Goal: Transaction & Acquisition: Book appointment/travel/reservation

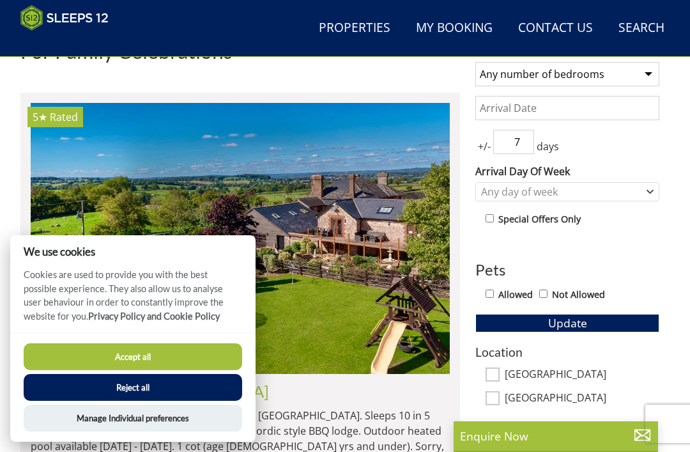
scroll to position [515, 0]
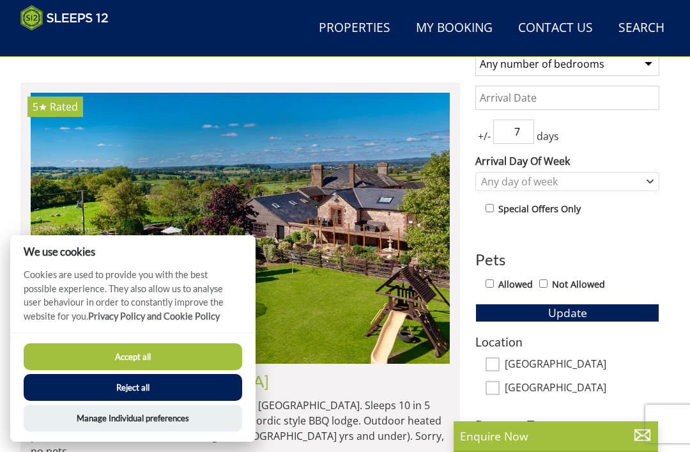
click at [129, 370] on button "Accept all" at bounding box center [133, 356] width 218 height 27
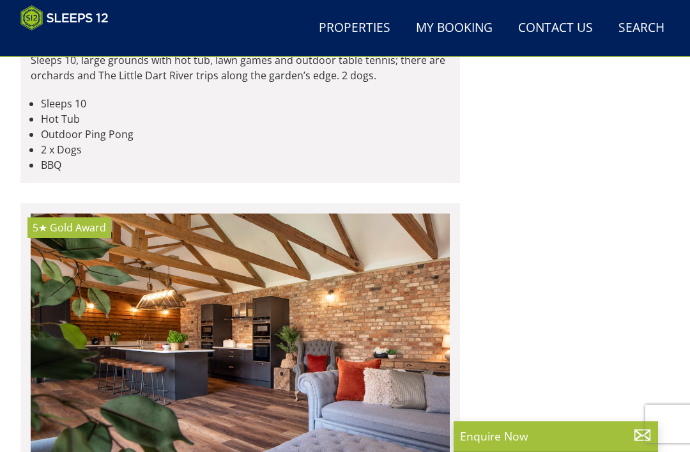
scroll to position [5465, 0]
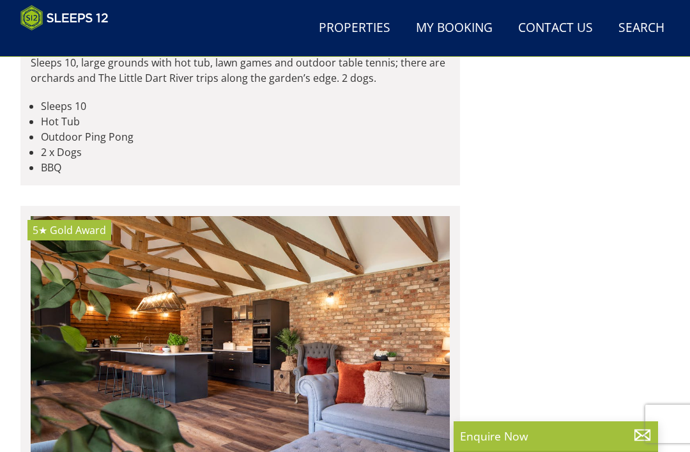
click at [175, 293] on img at bounding box center [240, 351] width 419 height 271
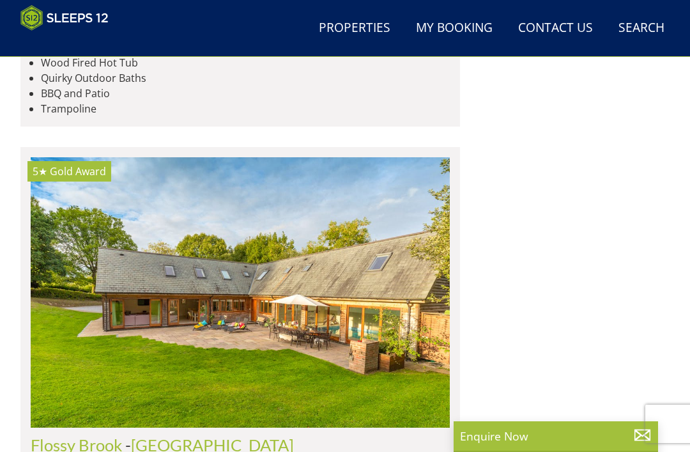
scroll to position [6054, 0]
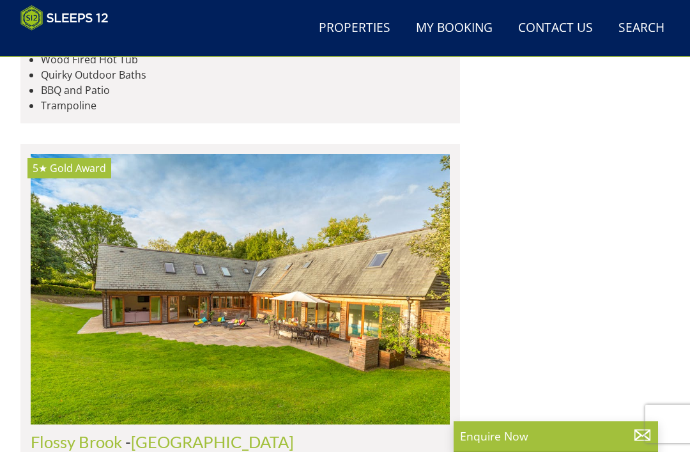
click at [155, 215] on img at bounding box center [240, 289] width 419 height 271
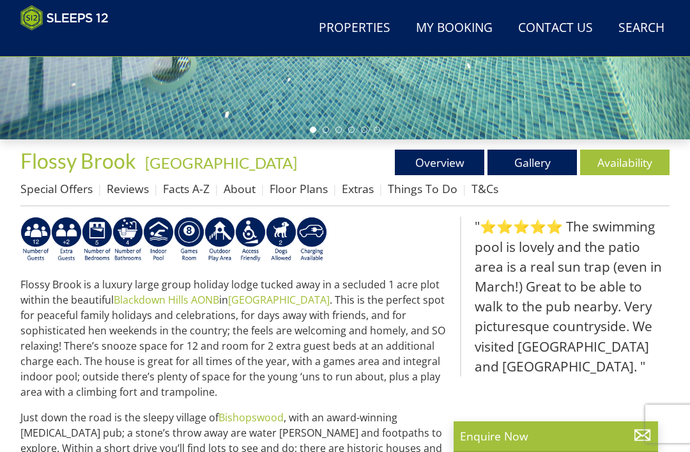
scroll to position [348, 0]
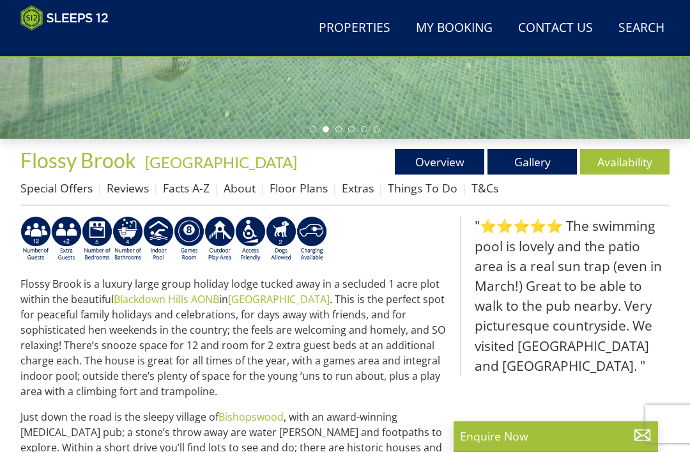
click at [627, 158] on link "Availability" at bounding box center [624, 162] width 89 height 26
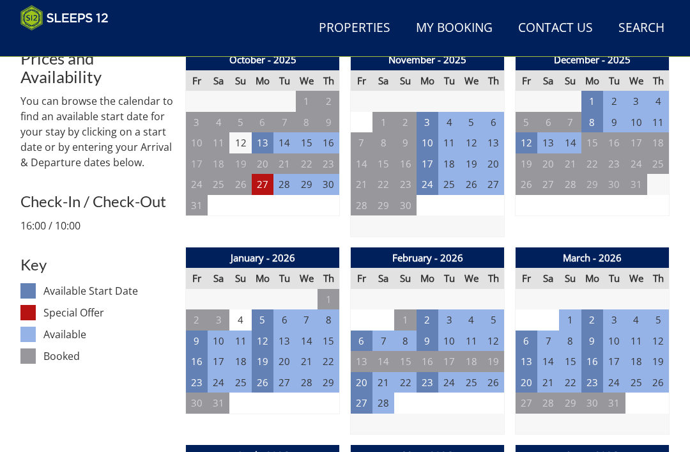
scroll to position [516, 0]
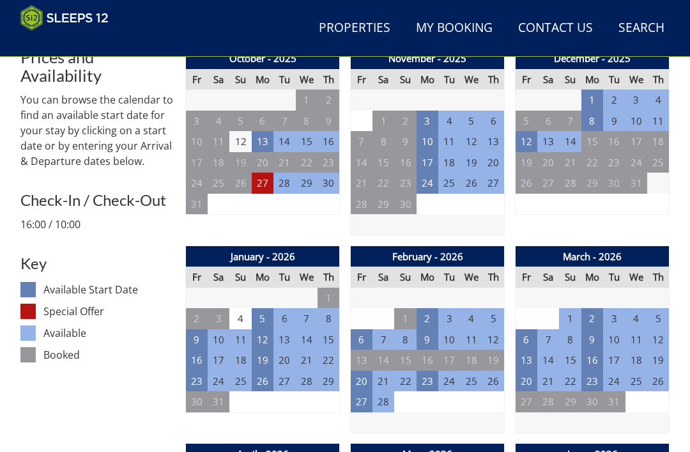
click at [361, 381] on td "20" at bounding box center [362, 380] width 22 height 21
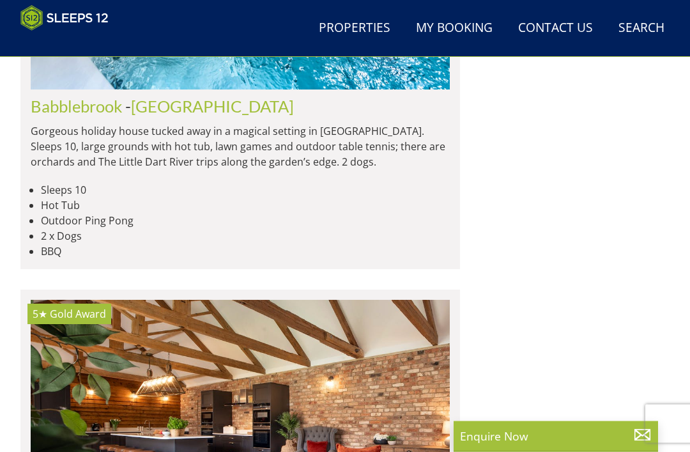
scroll to position [5381, 0]
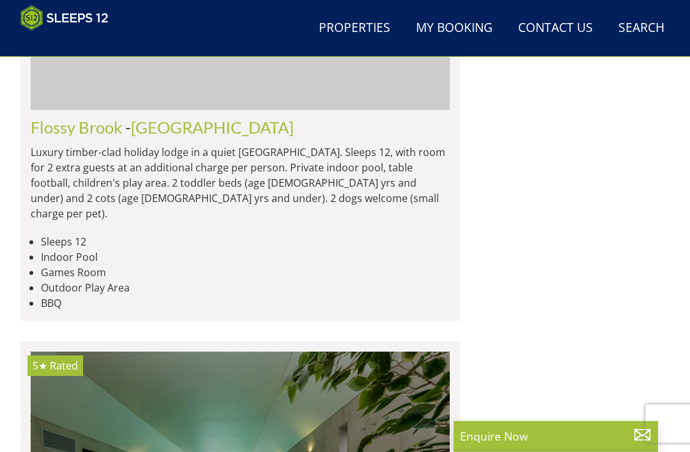
scroll to position [6368, 0]
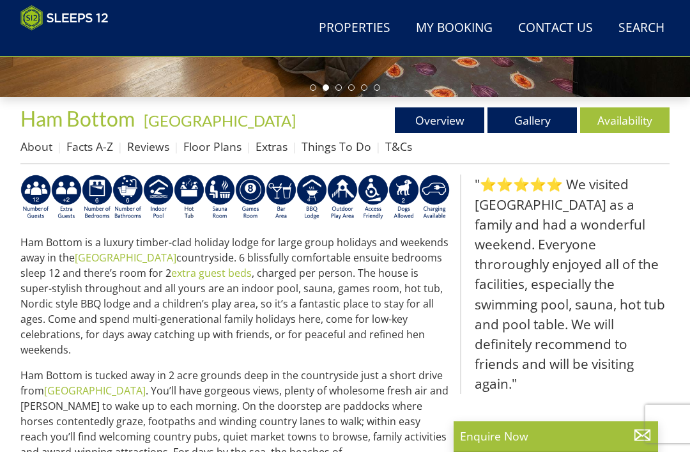
scroll to position [385, 0]
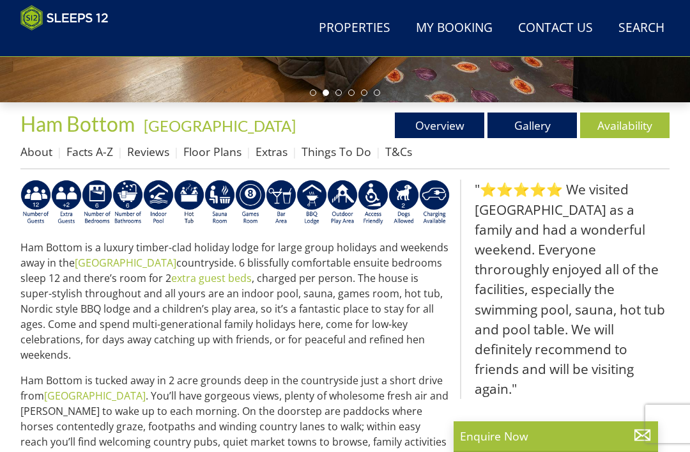
click at [632, 132] on link "Availability" at bounding box center [624, 125] width 89 height 26
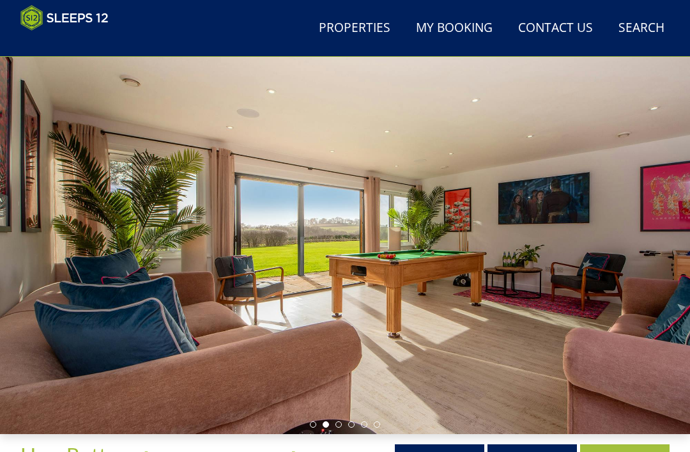
scroll to position [38, 0]
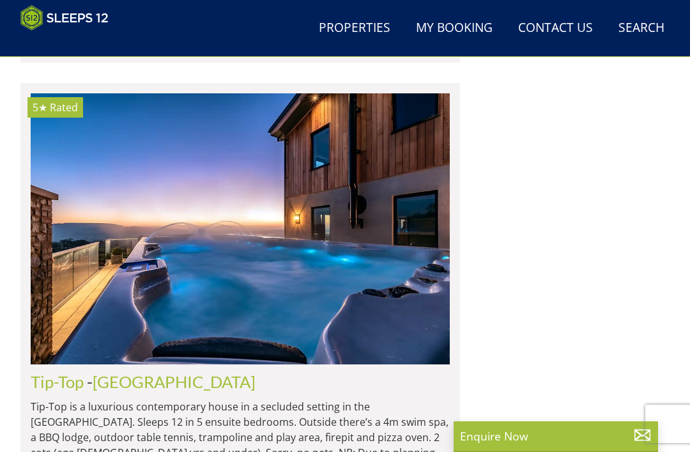
click at [646, 40] on link "Search Check Availability" at bounding box center [641, 28] width 56 height 29
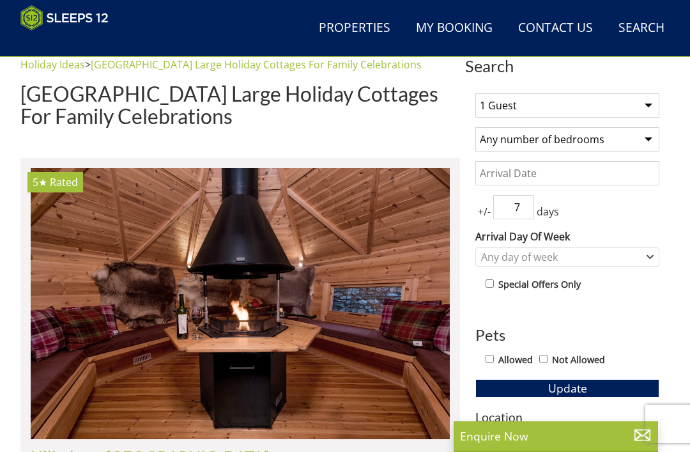
click at [646, 107] on select "1 Guest 2 Guests 3 Guests 4 Guests 5 Guests 6 Guests 7 Guests 8 Guests 9 Guests…" at bounding box center [567, 105] width 184 height 24
select select "14"
click at [620, 173] on input "Date" at bounding box center [567, 173] width 184 height 24
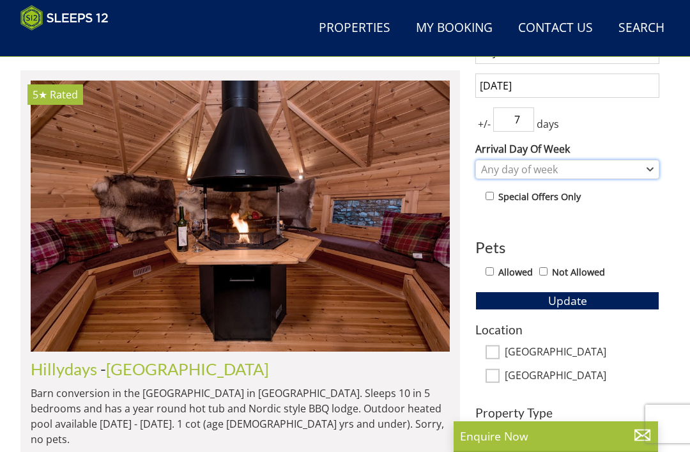
click at [653, 176] on div "Any day of week" at bounding box center [567, 169] width 184 height 19
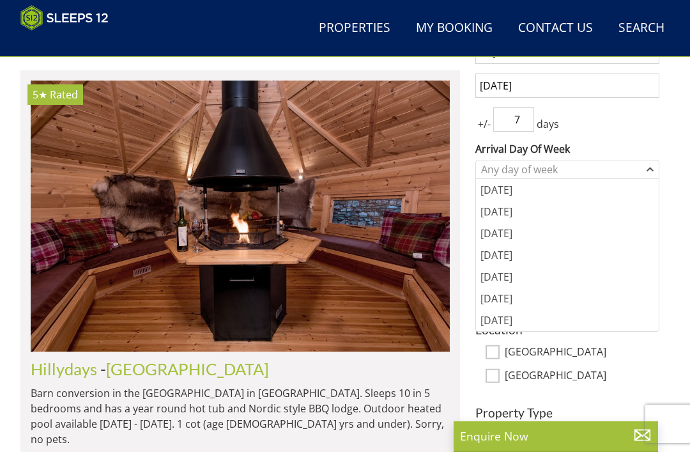
click at [531, 283] on div "[DATE]" at bounding box center [567, 277] width 183 height 22
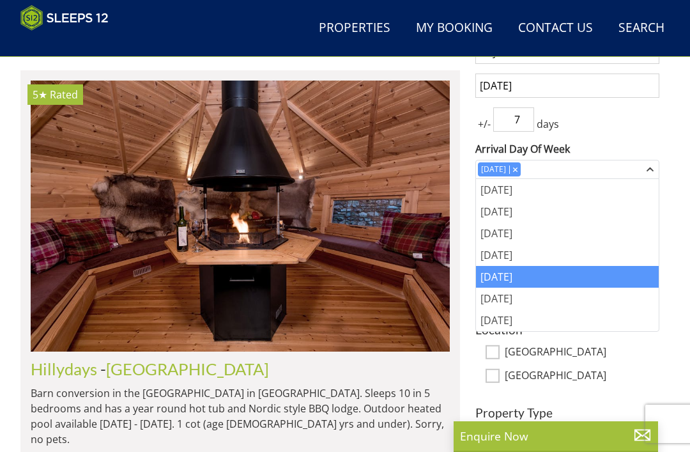
click at [595, 89] on input "[DATE]" at bounding box center [567, 85] width 184 height 24
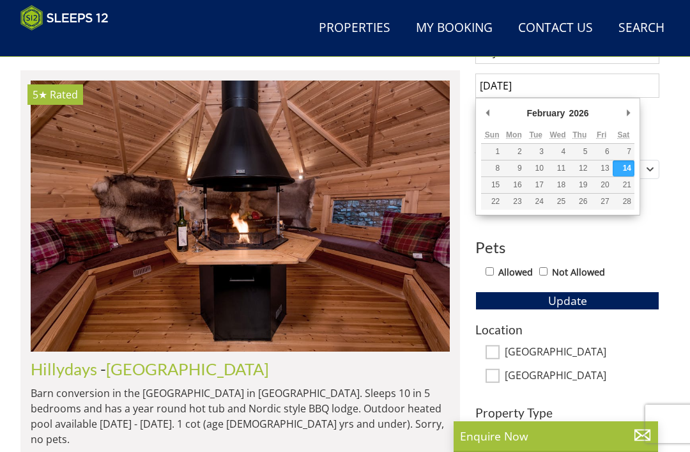
type input "[DATE]"
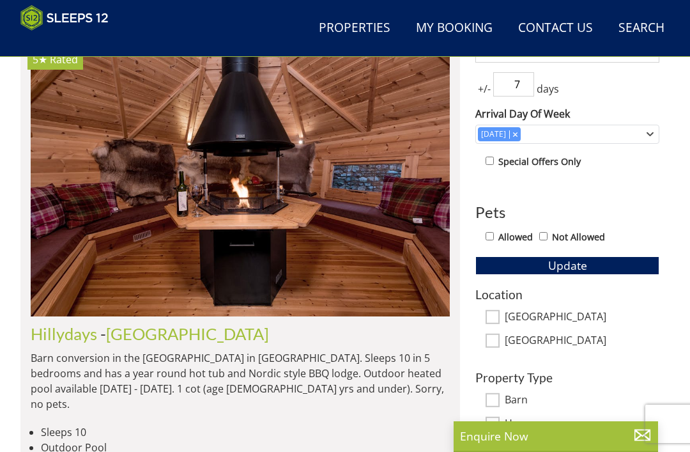
click at [497, 313] on input "[GEOGRAPHIC_DATA]" at bounding box center [492, 317] width 14 height 14
checkbox input "true"
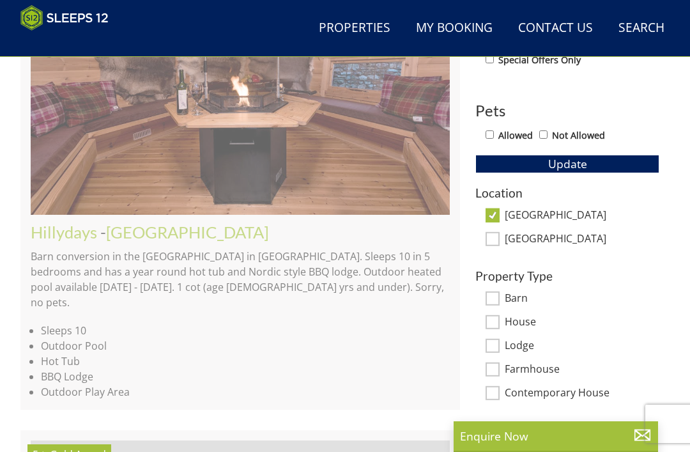
click at [492, 302] on input "Barn" at bounding box center [492, 298] width 14 height 14
checkbox input "true"
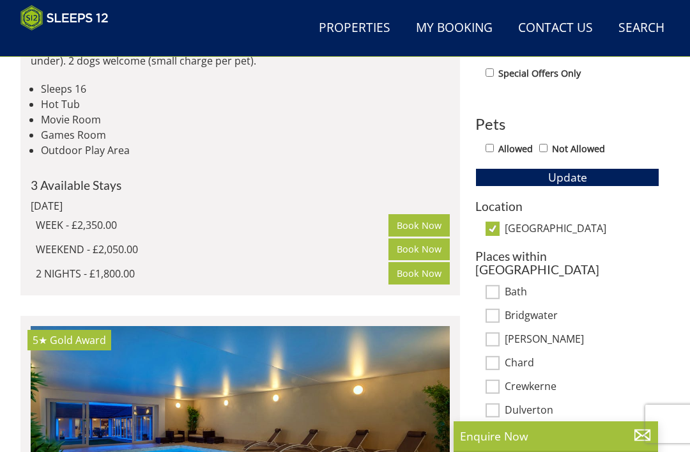
scroll to position [643, 0]
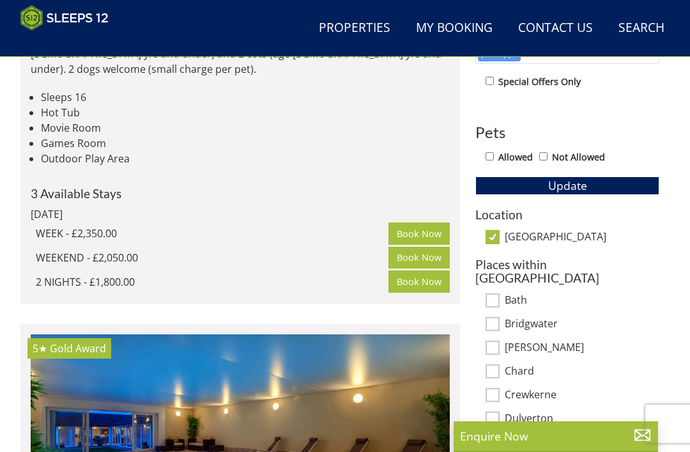
click at [494, 153] on input "Allowed" at bounding box center [489, 156] width 8 height 8
checkbox input "true"
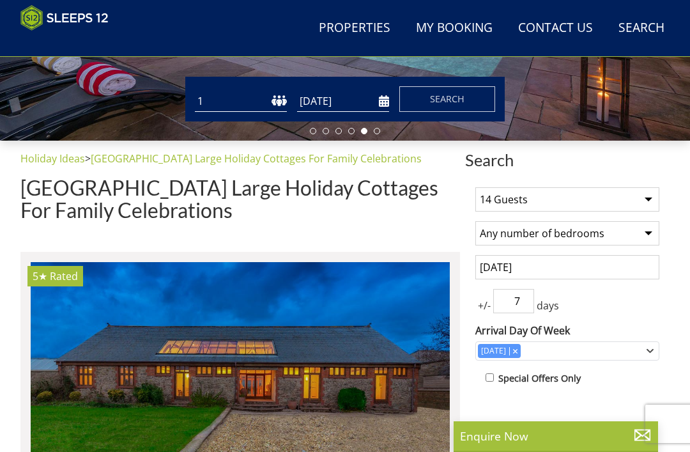
scroll to position [342, 0]
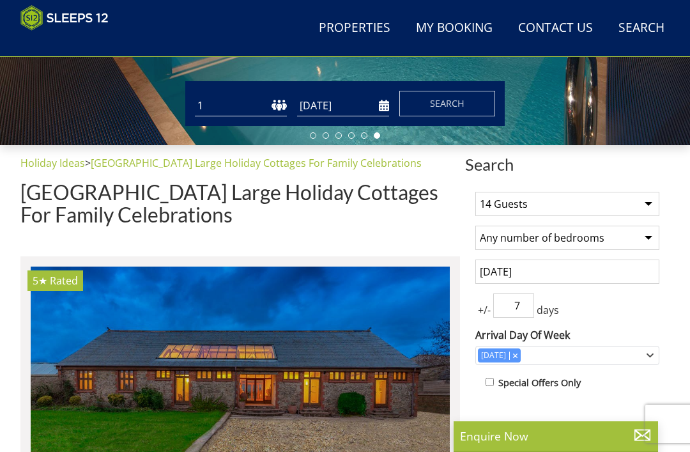
click at [646, 197] on select "1 Guest 2 Guests 3 Guests 4 Guests 5 Guests 6 Guests 7 Guests 8 Guests 9 Guests…" at bounding box center [567, 204] width 184 height 24
select select "12"
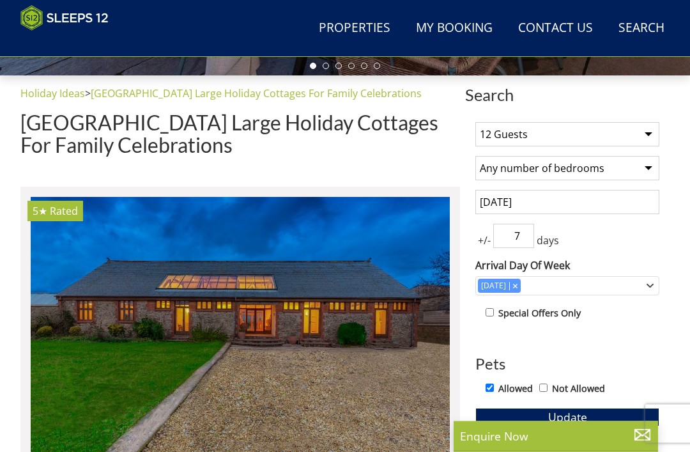
scroll to position [411, 0]
click at [645, 165] on select "Any number of bedrooms 4 Bedrooms 5 Bedrooms 6 Bedrooms 7 Bedrooms 8 Bedrooms 9…" at bounding box center [567, 168] width 184 height 24
select select "6"
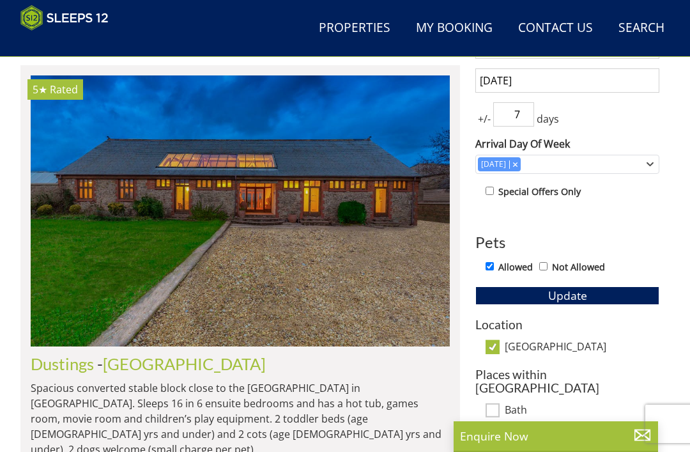
scroll to position [570, 0]
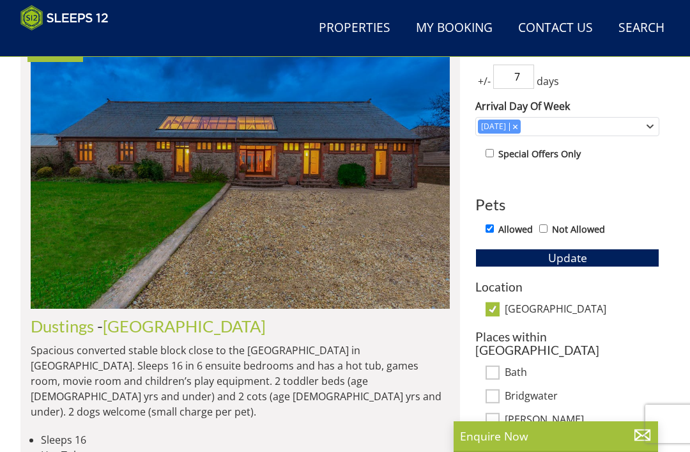
click at [584, 259] on span "Update" at bounding box center [567, 257] width 39 height 15
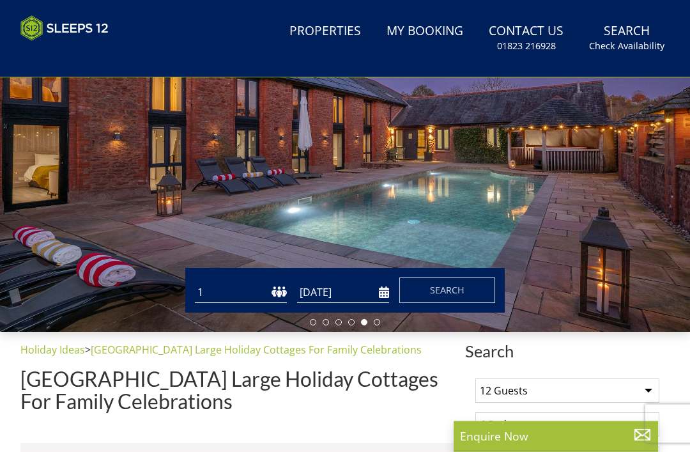
scroll to position [0, 0]
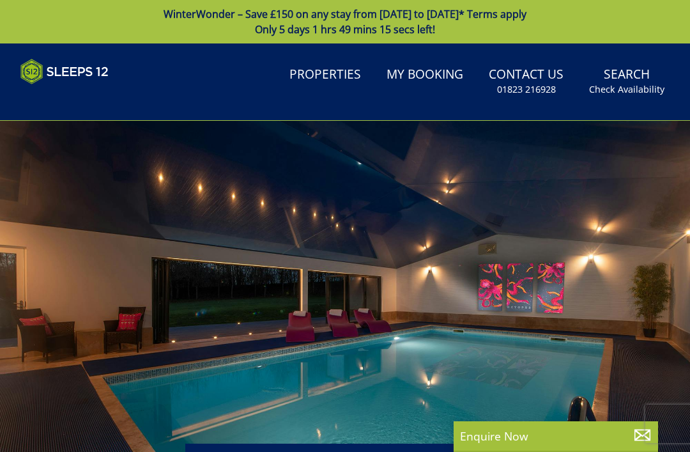
click at [317, 79] on link "Properties" at bounding box center [325, 75] width 82 height 29
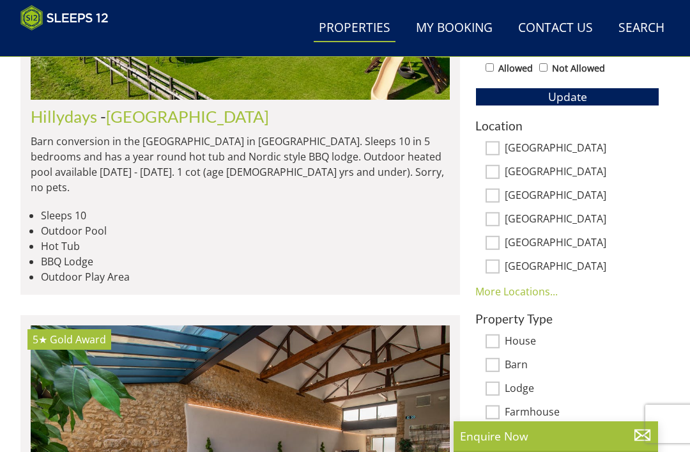
scroll to position [731, 0]
click at [493, 146] on input "[GEOGRAPHIC_DATA]" at bounding box center [492, 148] width 14 height 14
checkbox input "true"
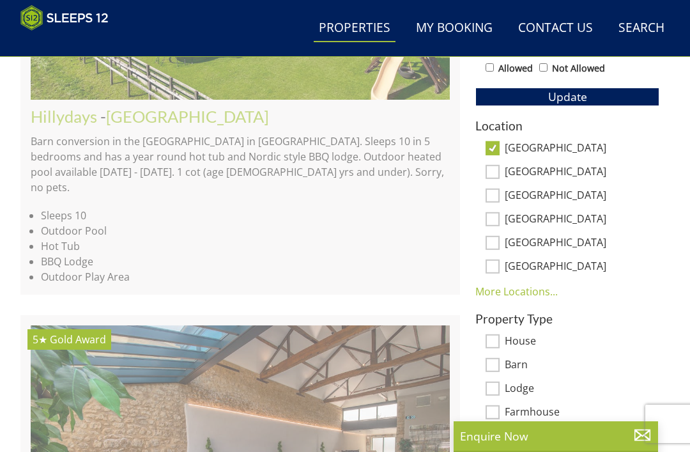
click at [549, 98] on span "Update" at bounding box center [567, 96] width 39 height 15
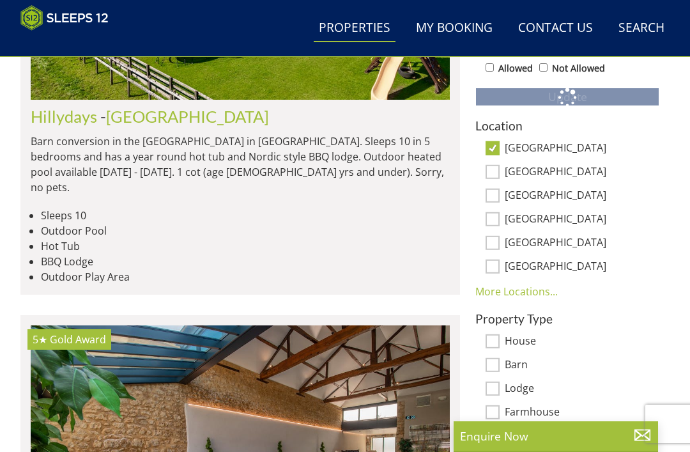
click at [489, 71] on input "Allowed" at bounding box center [489, 67] width 8 height 8
checkbox input "true"
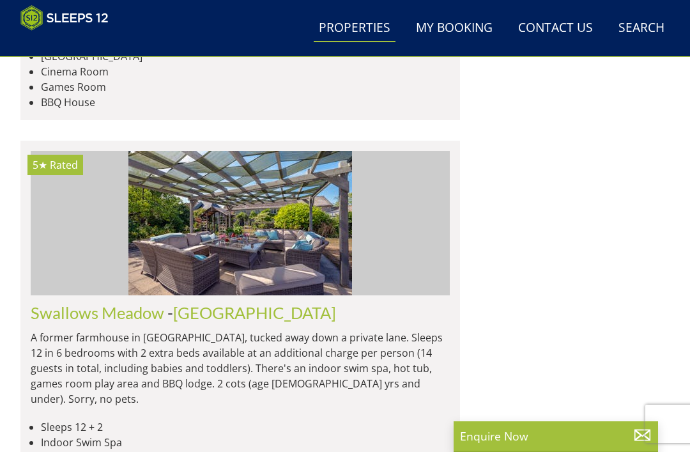
scroll to position [5470, 0]
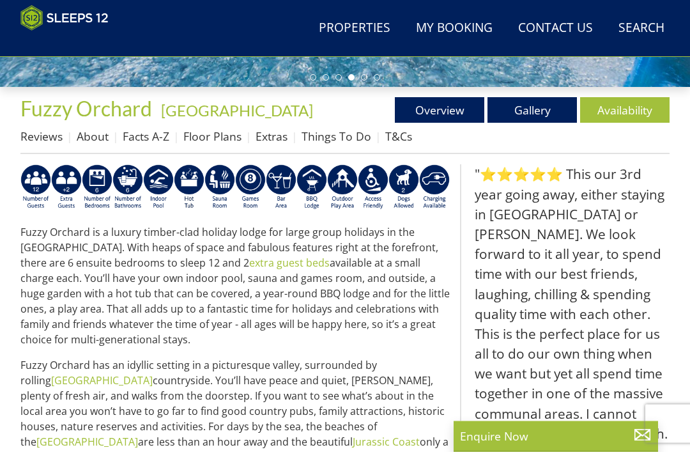
scroll to position [400, 0]
click at [614, 122] on link "Availability" at bounding box center [624, 110] width 89 height 26
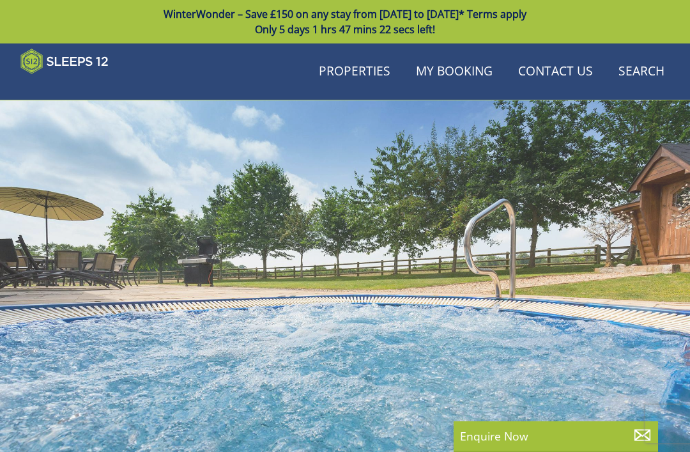
scroll to position [400, 0]
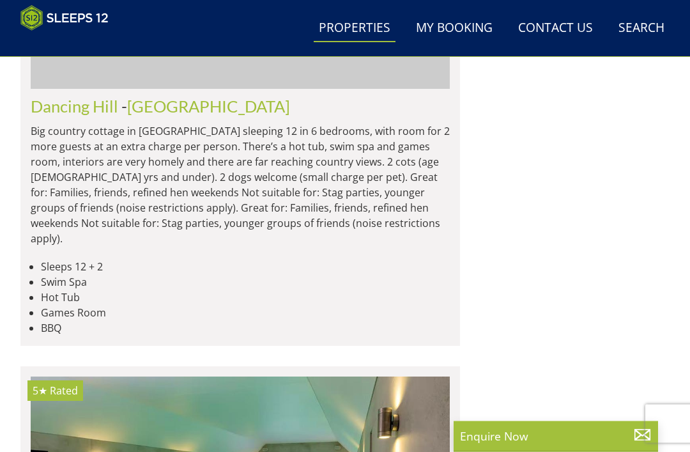
scroll to position [5519, 0]
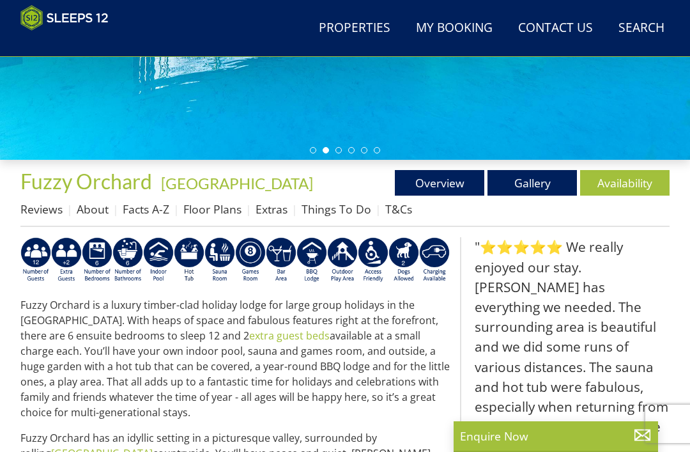
scroll to position [330, 0]
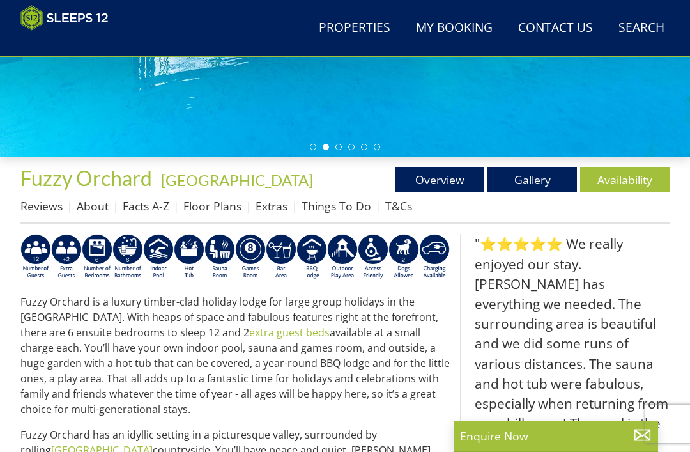
click at [622, 185] on link "Availability" at bounding box center [624, 180] width 89 height 26
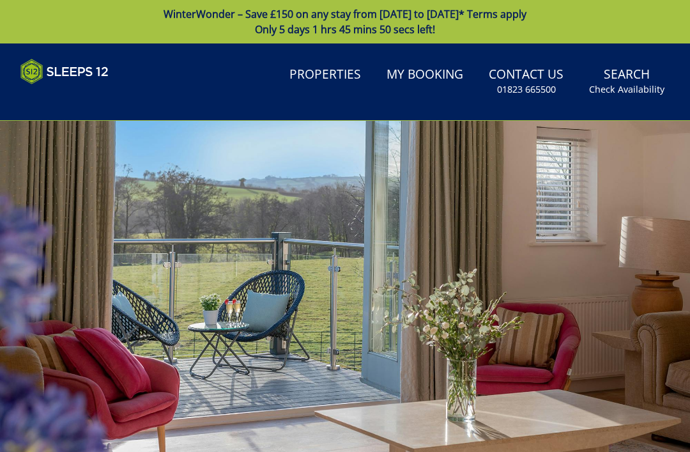
scroll to position [330, 0]
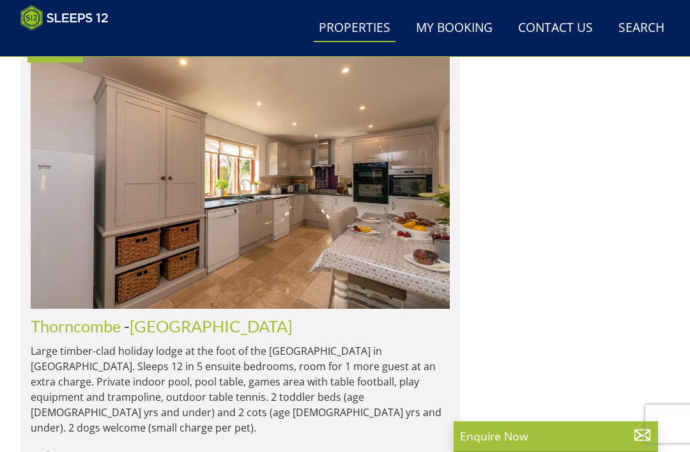
scroll to position [3552, 0]
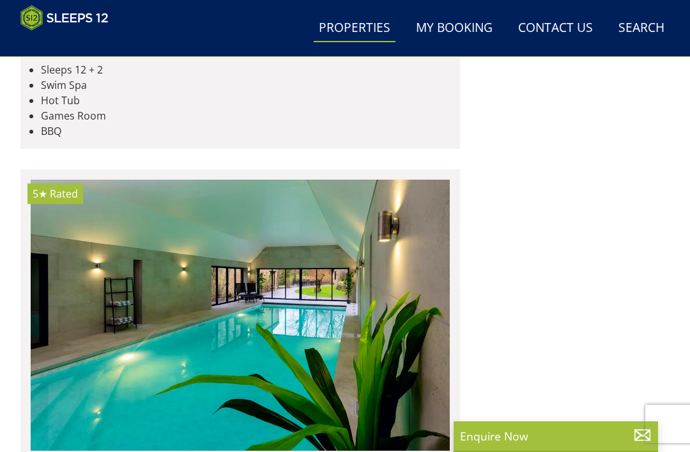
click at [153, 220] on img at bounding box center [240, 314] width 419 height 271
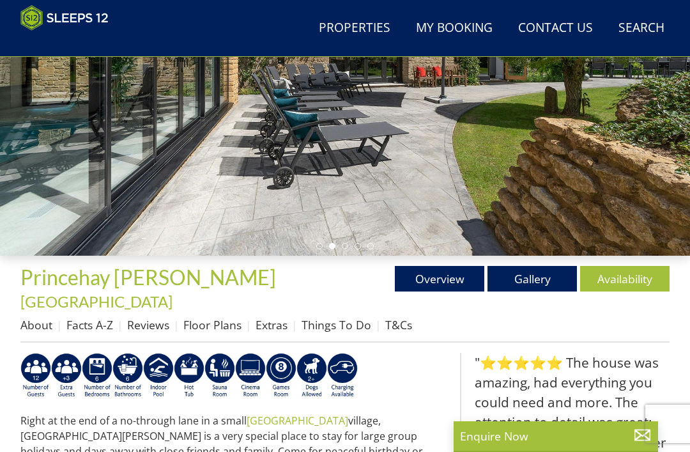
click at [627, 283] on link "Availability" at bounding box center [624, 279] width 89 height 26
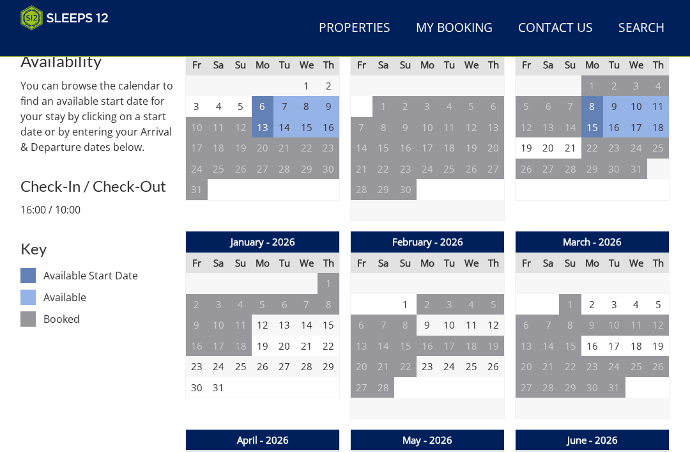
scroll to position [554, 0]
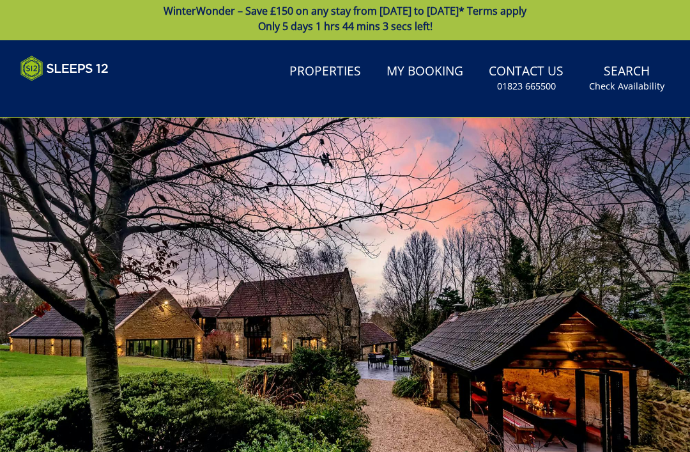
scroll to position [0, 0]
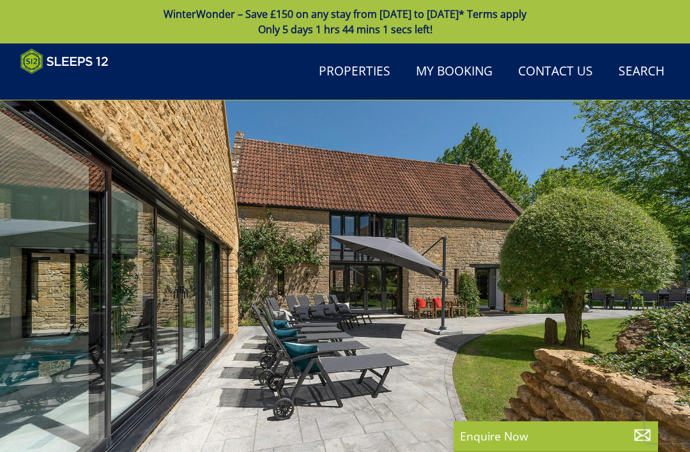
scroll to position [231, 0]
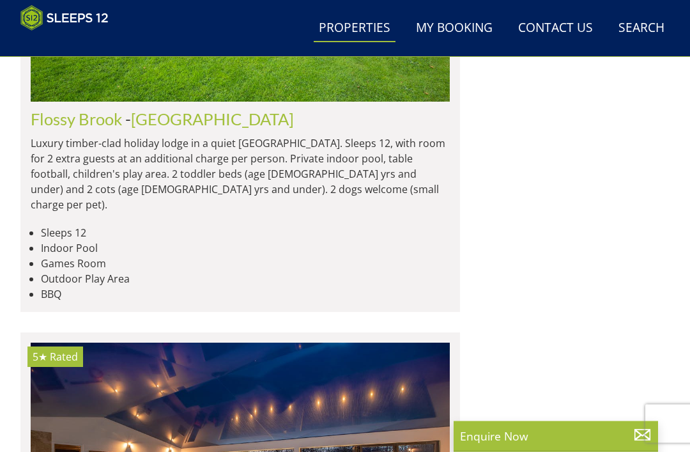
scroll to position [4800, 0]
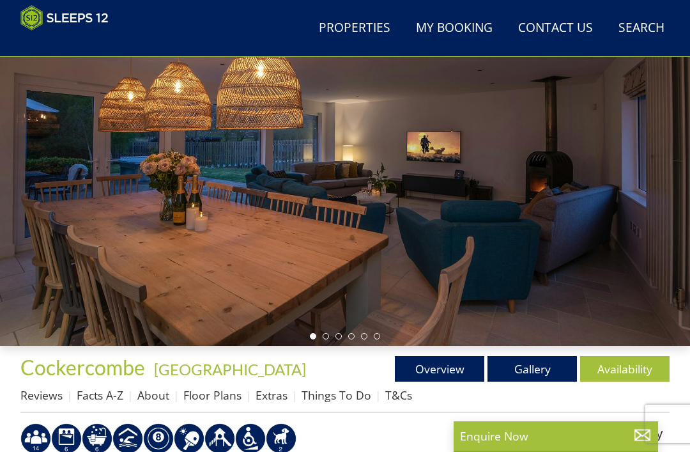
scroll to position [197, 0]
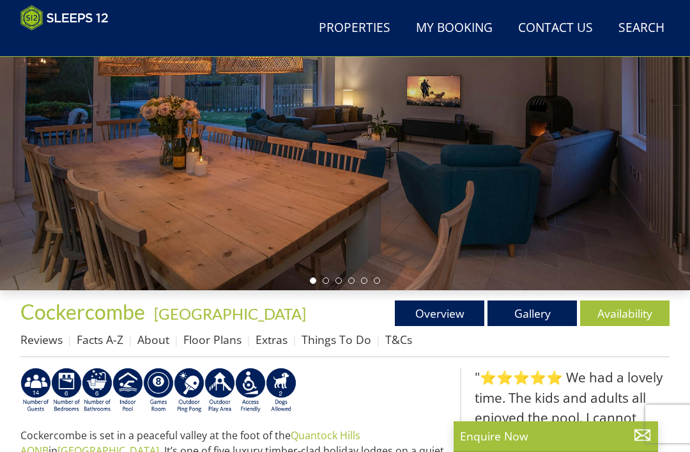
click at [626, 320] on link "Availability" at bounding box center [624, 313] width 89 height 26
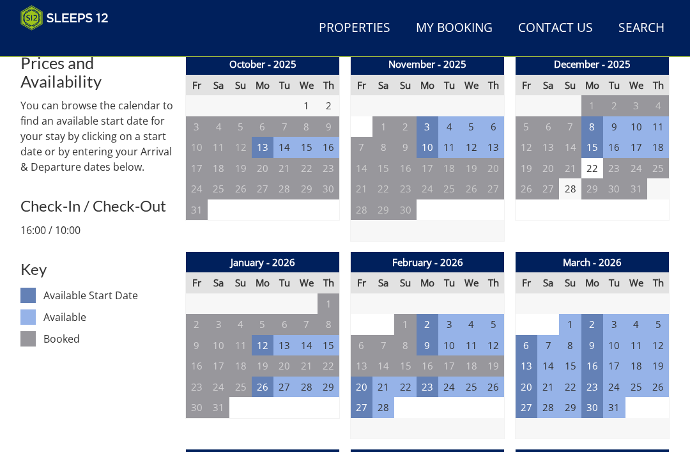
scroll to position [510, 0]
click at [372, 383] on td "21" at bounding box center [383, 386] width 22 height 21
click at [365, 386] on td "20" at bounding box center [362, 386] width 22 height 21
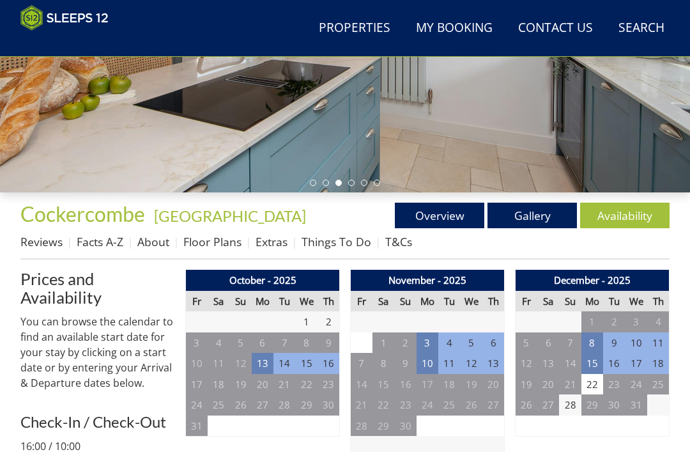
scroll to position [297, 0]
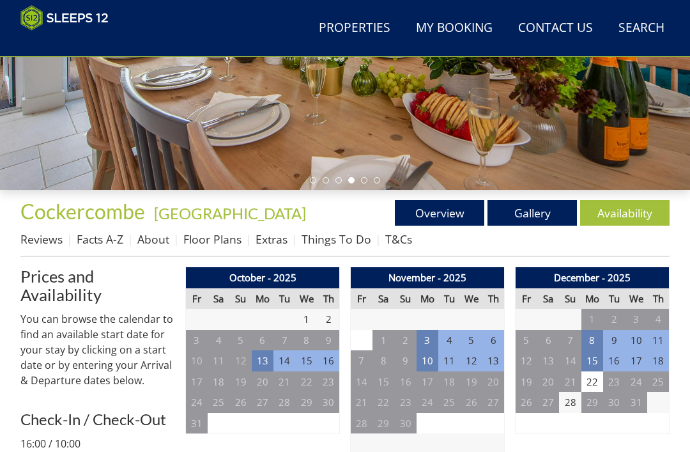
click at [215, 246] on link "Floor Plans" at bounding box center [212, 238] width 58 height 15
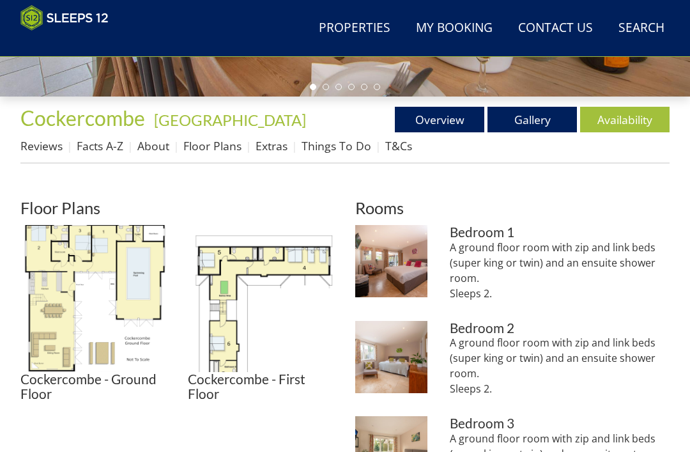
scroll to position [392, 0]
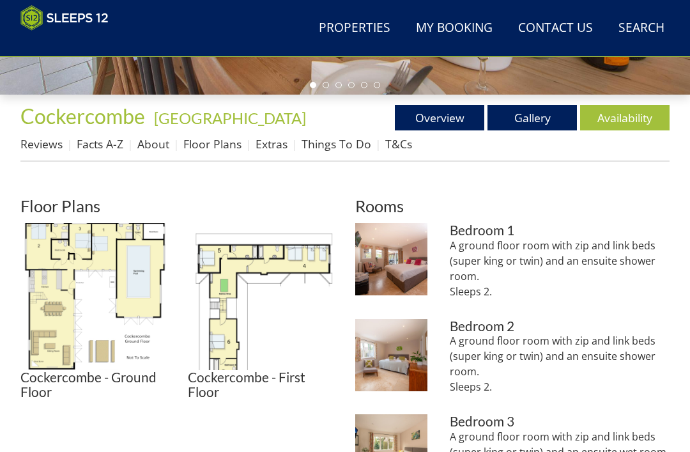
click at [62, 294] on img at bounding box center [93, 296] width 147 height 147
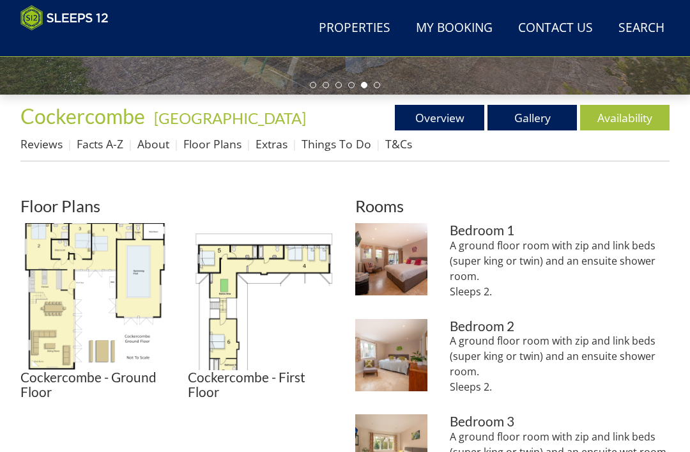
click at [221, 259] on img at bounding box center [261, 296] width 147 height 147
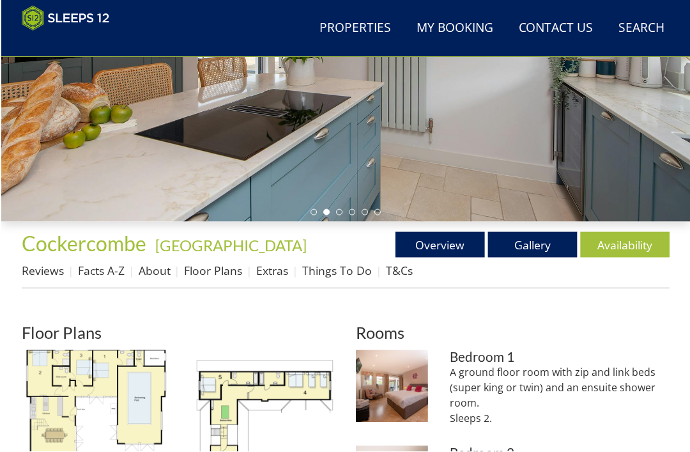
scroll to position [267, 0]
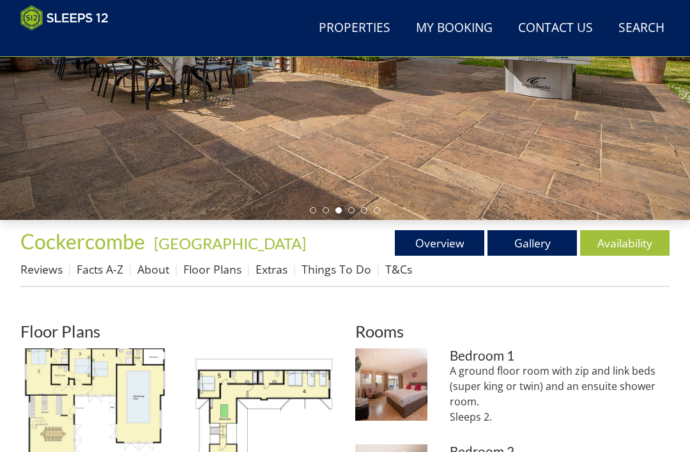
click at [152, 276] on link "About" at bounding box center [153, 268] width 32 height 15
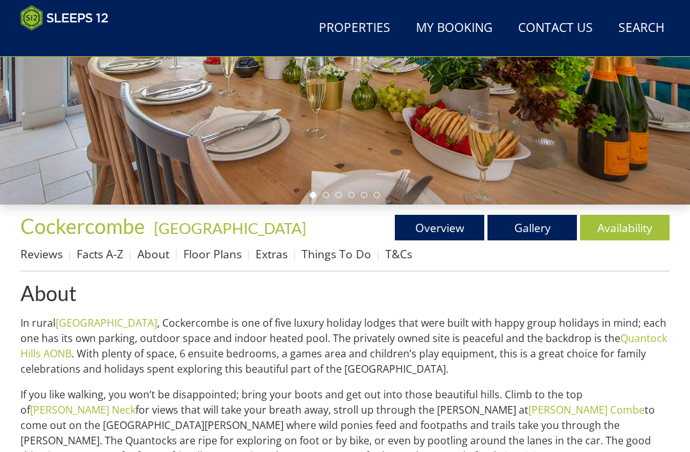
scroll to position [303, 0]
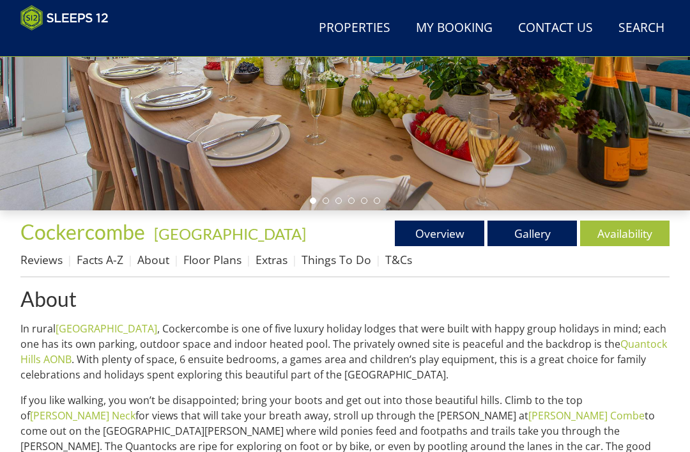
scroll to position [268, 0]
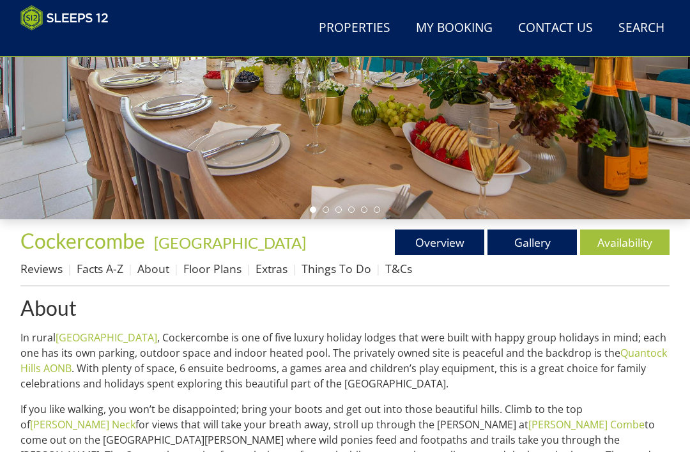
click at [97, 275] on link "Facts A-Z" at bounding box center [100, 268] width 47 height 15
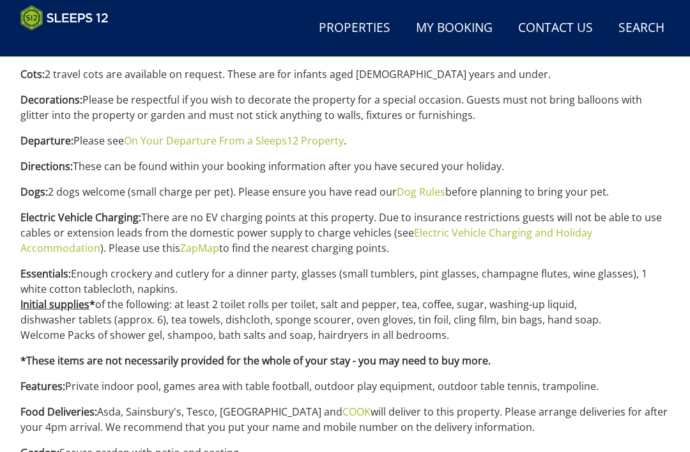
scroll to position [766, 0]
click at [423, 191] on link "Dog Rules" at bounding box center [421, 192] width 49 height 14
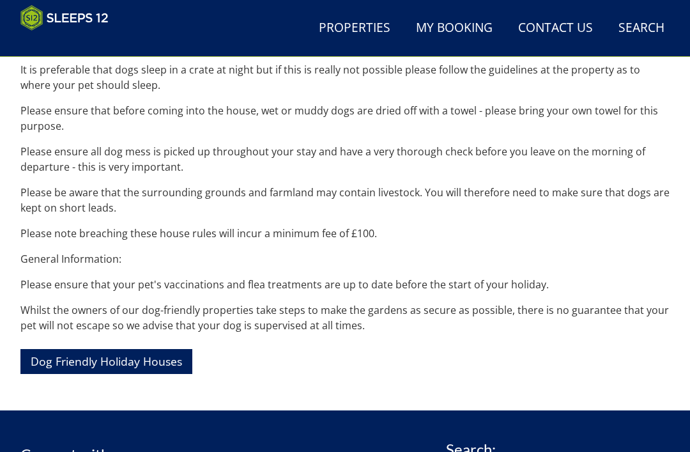
scroll to position [643, 0]
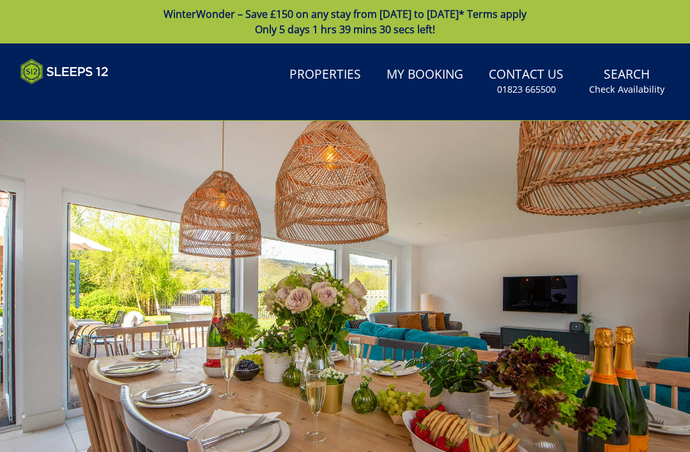
click at [561, 152] on div at bounding box center [345, 314] width 690 height 386
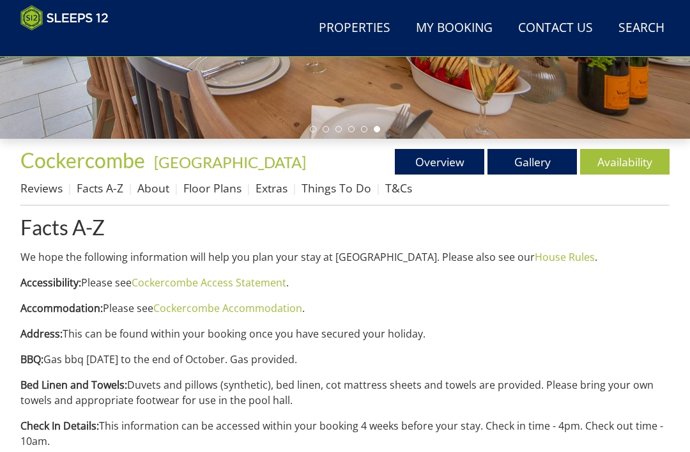
scroll to position [345, 0]
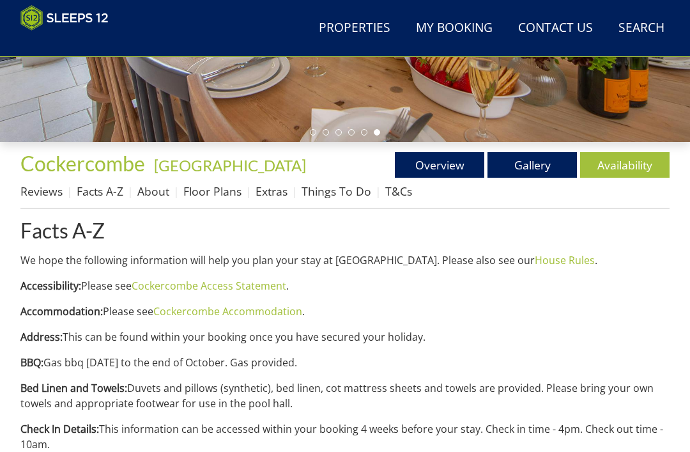
click at [519, 175] on link "Gallery" at bounding box center [531, 165] width 89 height 26
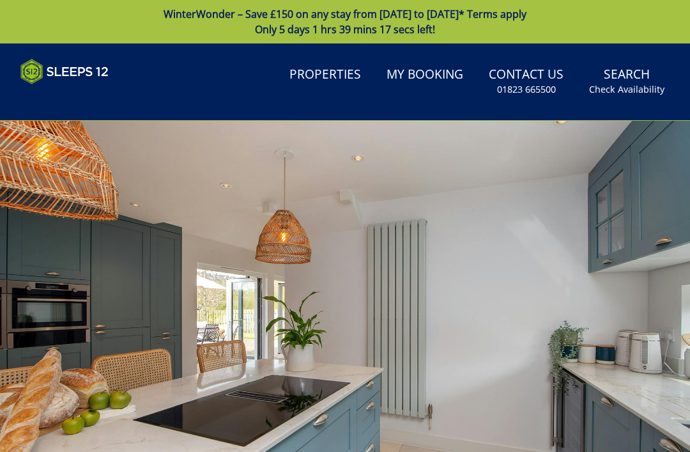
click at [294, 337] on div at bounding box center [345, 314] width 690 height 386
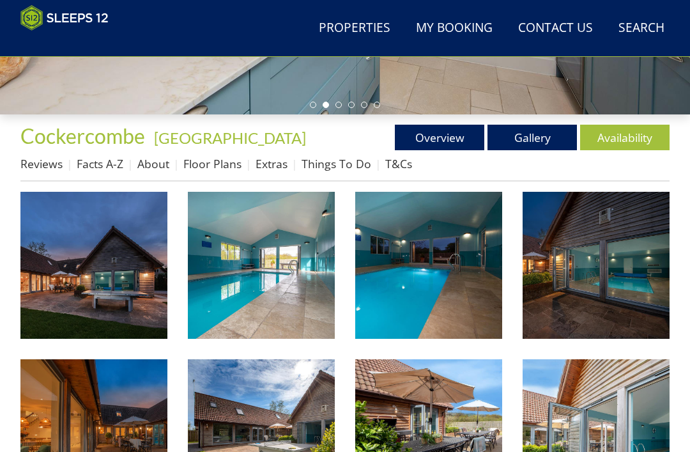
scroll to position [372, 0]
click at [73, 286] on img at bounding box center [93, 265] width 147 height 147
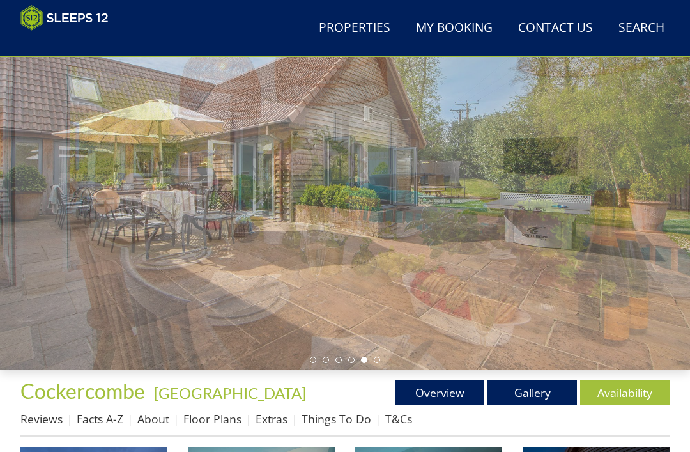
scroll to position [0, 0]
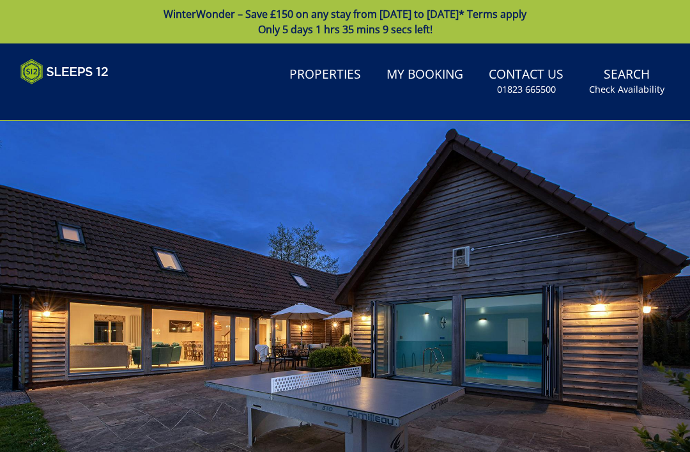
scroll to position [345, 0]
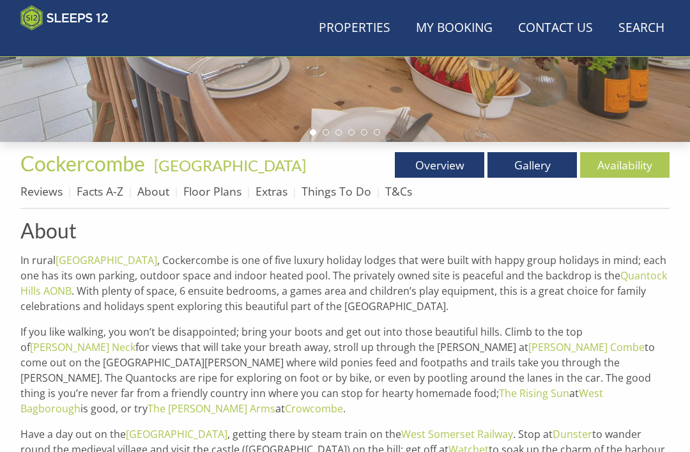
scroll to position [268, 0]
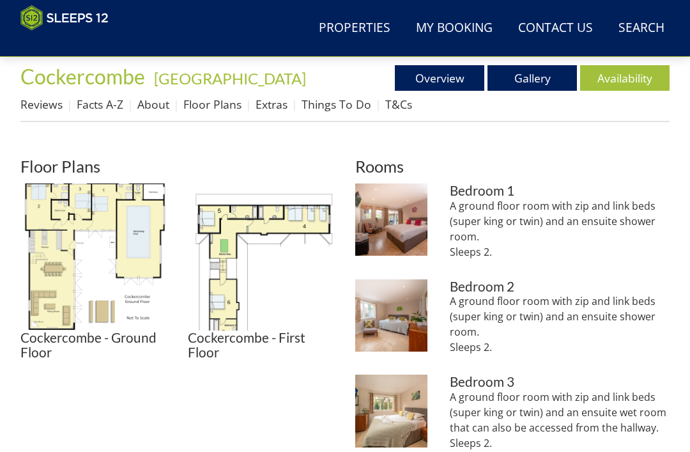
scroll to position [431, 0]
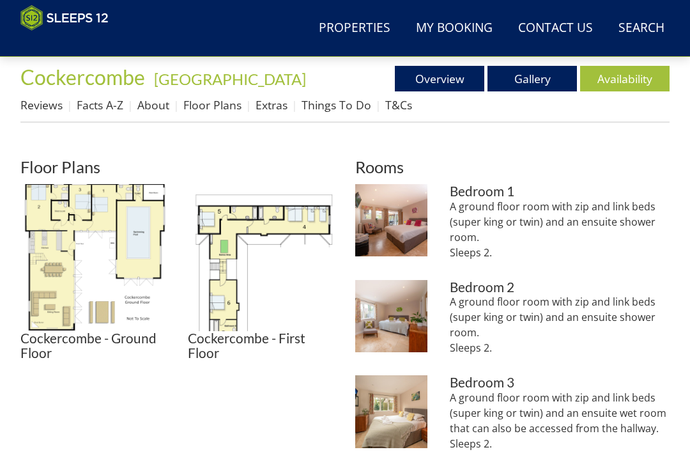
click at [326, 103] on link "Things To Do" at bounding box center [336, 104] width 70 height 15
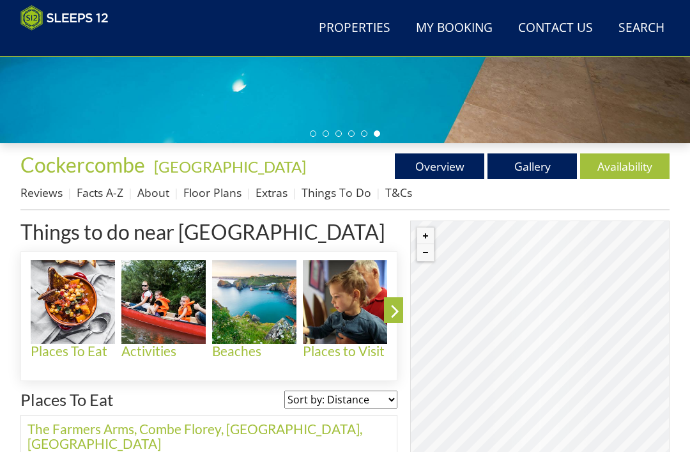
scroll to position [344, 0]
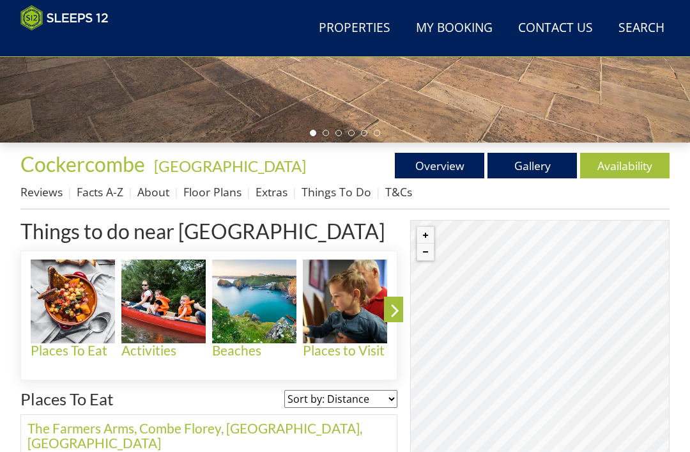
click at [266, 190] on link "Extras" at bounding box center [272, 191] width 32 height 15
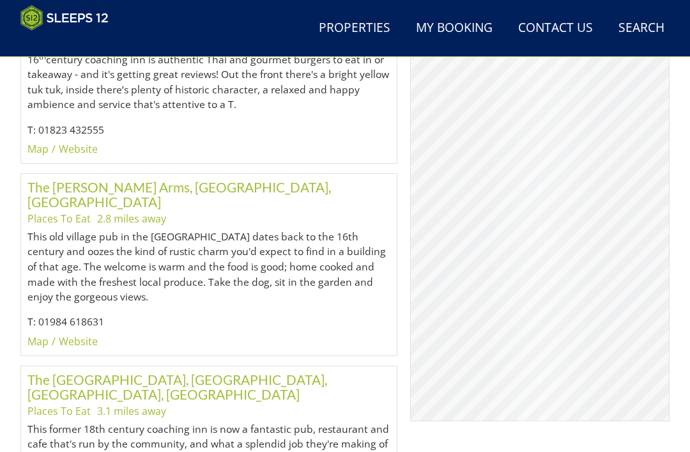
scroll to position [1596, 0]
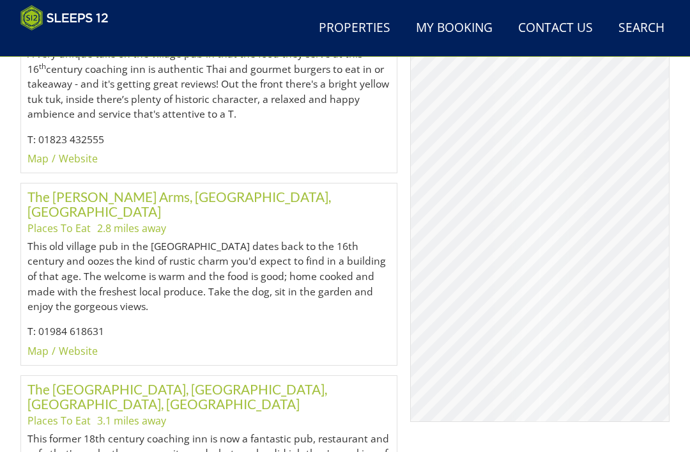
scroll to position [431, 0]
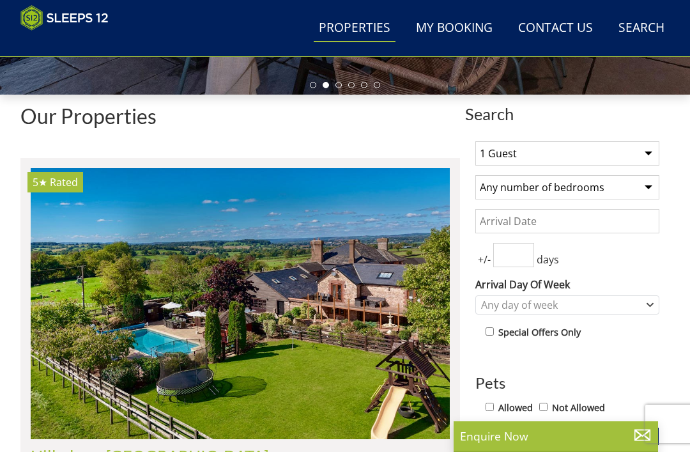
scroll to position [392, 0]
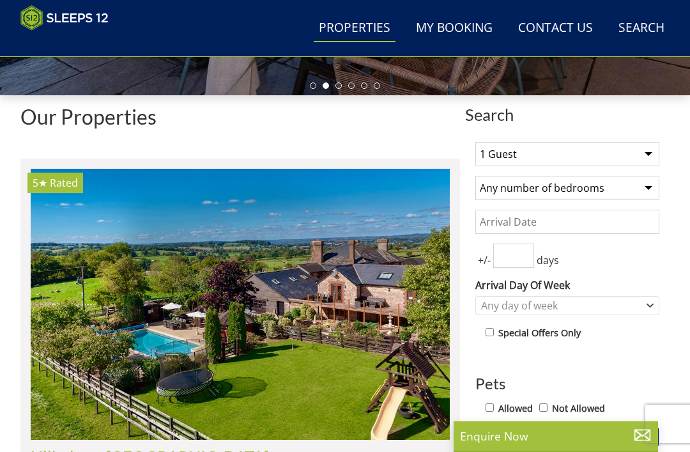
click at [494, 409] on input "Allowed" at bounding box center [489, 407] width 8 height 8
checkbox input "true"
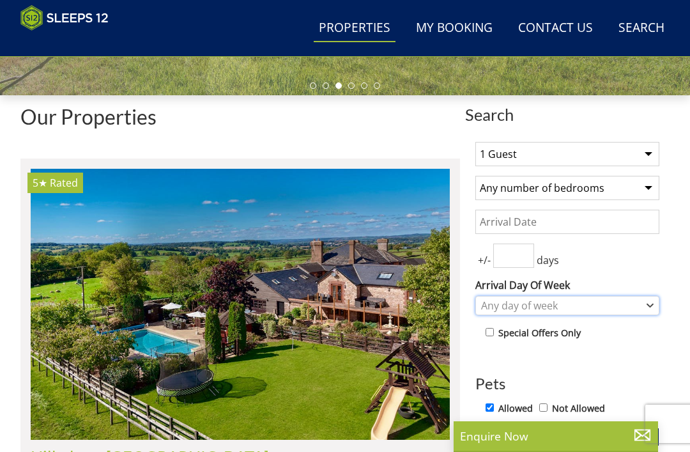
click at [651, 311] on div "Any day of week" at bounding box center [567, 305] width 184 height 19
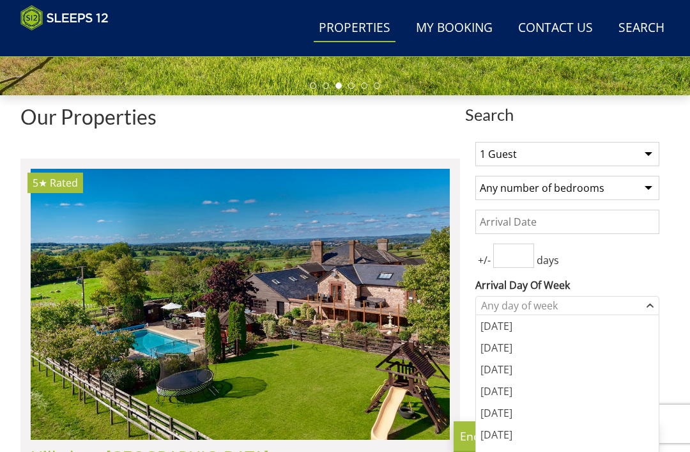
click at [651, 255] on div "+/- days" at bounding box center [567, 255] width 184 height 24
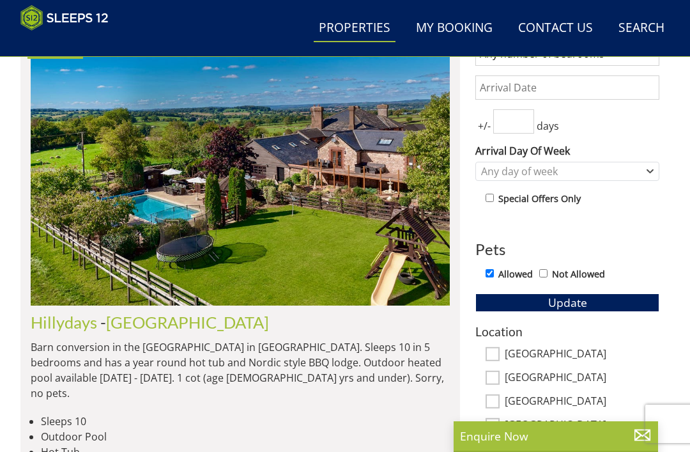
click at [498, 356] on input "[GEOGRAPHIC_DATA]" at bounding box center [492, 354] width 14 height 14
checkbox input "true"
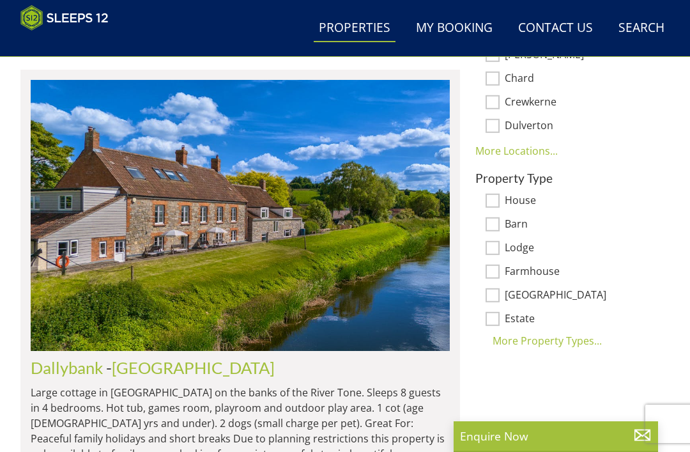
scroll to position [926, 0]
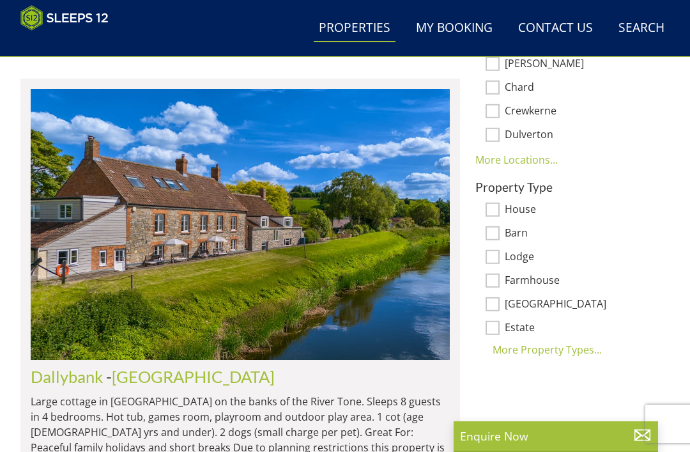
click at [498, 226] on input "Barn" at bounding box center [492, 233] width 14 height 14
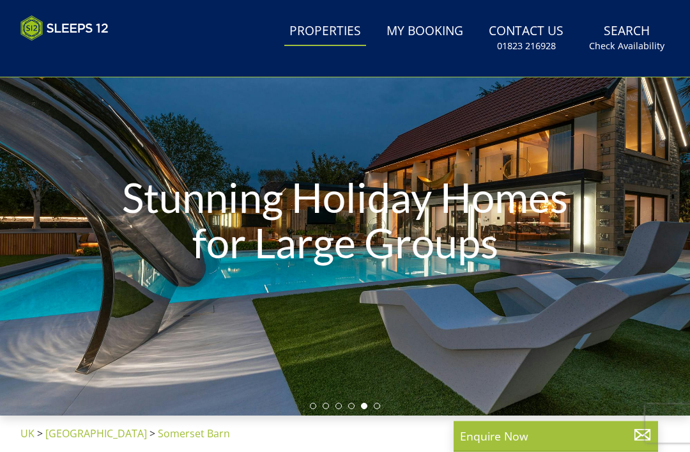
scroll to position [0, 0]
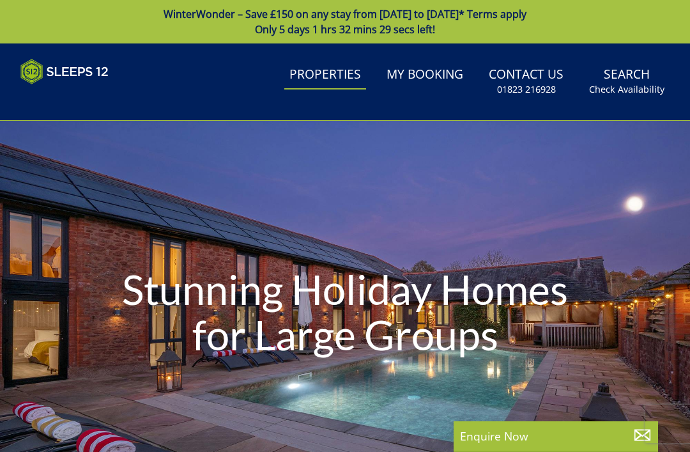
click at [632, 74] on link "Search Check Availability" at bounding box center [627, 82] width 86 height 42
click at [628, 85] on small "Check Availability" at bounding box center [626, 89] width 75 height 13
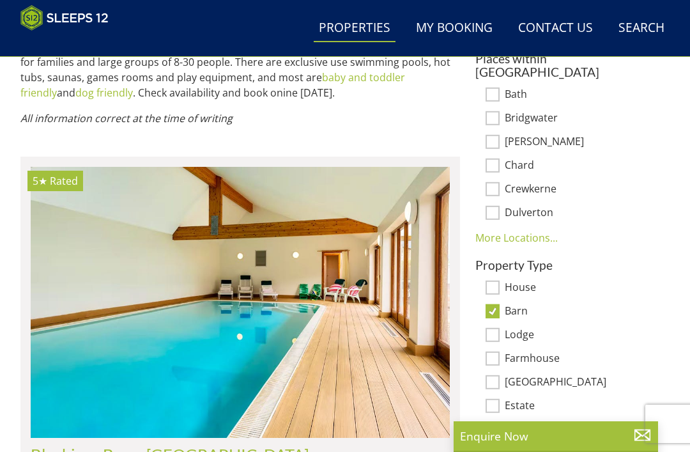
scroll to position [851, 0]
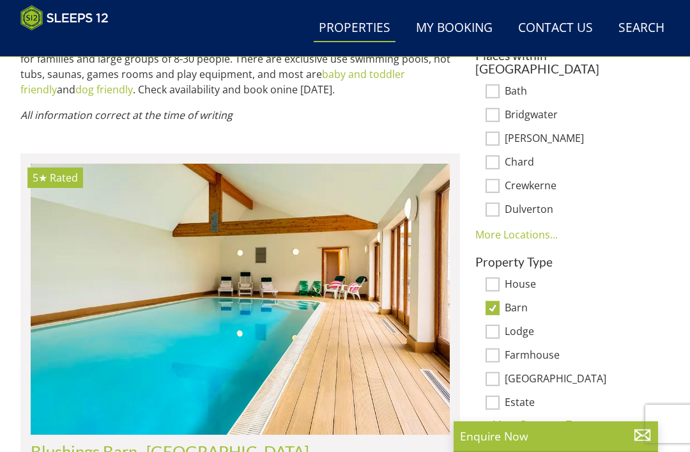
click at [498, 301] on input "Barn" at bounding box center [492, 308] width 14 height 14
checkbox input "false"
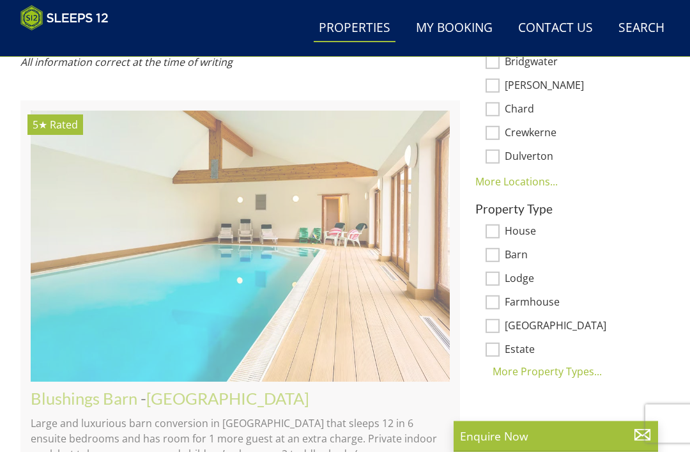
scroll to position [904, 0]
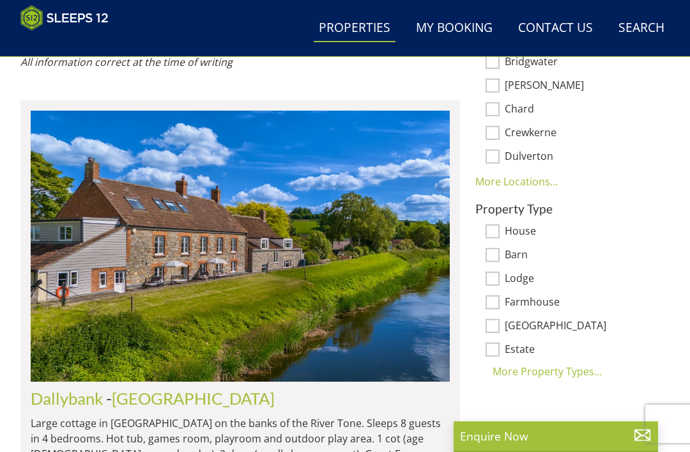
click at [564, 363] on div "More Property Types..." at bounding box center [567, 370] width 184 height 15
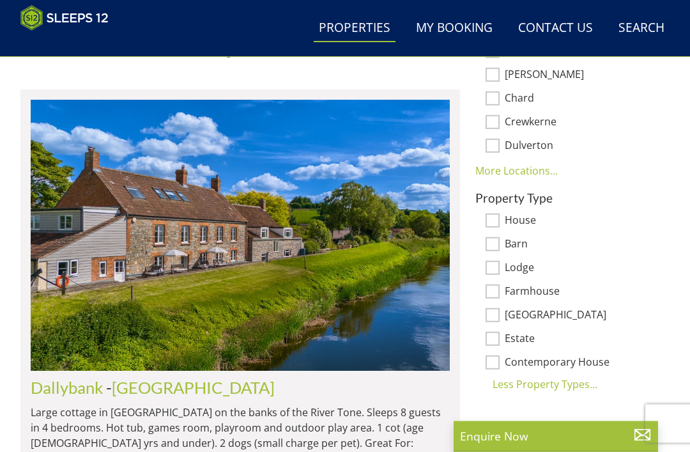
scroll to position [919, 0]
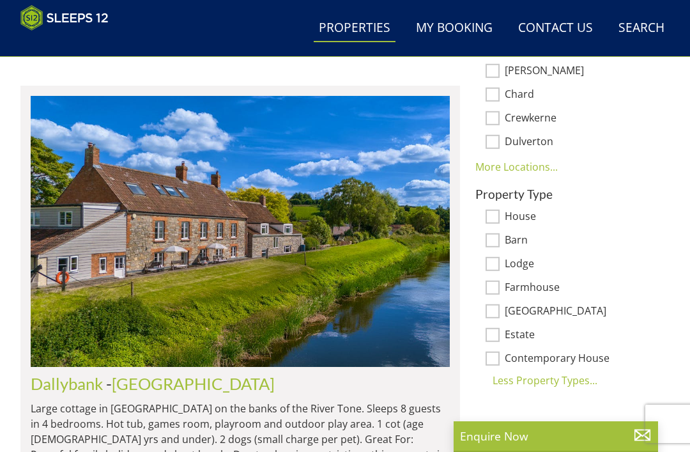
click at [507, 372] on div "Less Property Types..." at bounding box center [567, 379] width 184 height 15
click at [565, 349] on div "More Property Types..." at bounding box center [567, 356] width 184 height 15
click at [497, 351] on input "Contemporary House" at bounding box center [492, 358] width 14 height 14
checkbox input "true"
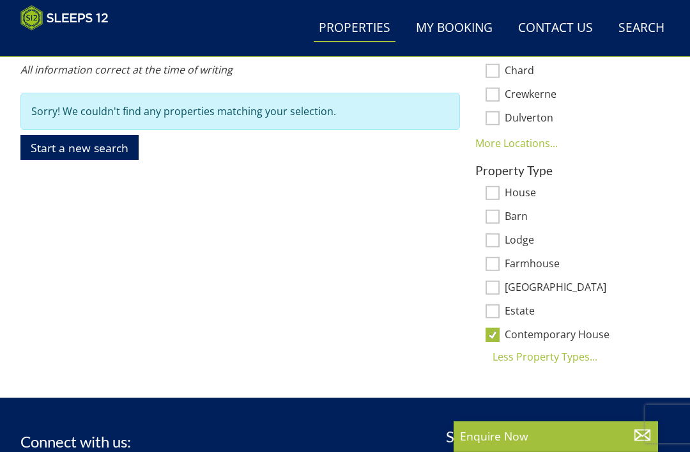
click at [498, 210] on input "Barn" at bounding box center [492, 217] width 14 height 14
checkbox input "true"
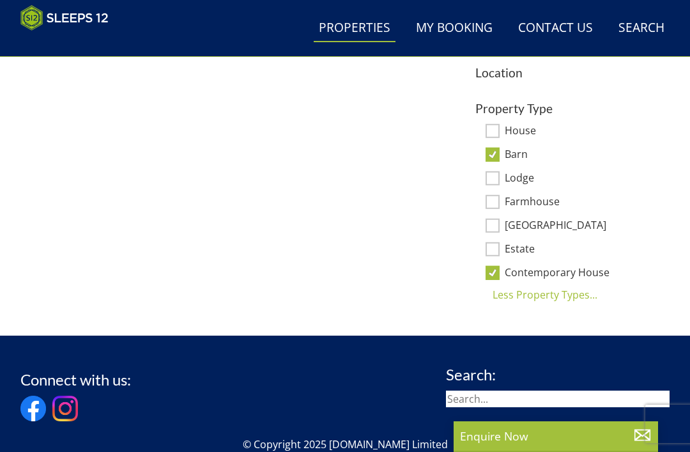
scroll to position [777, 0]
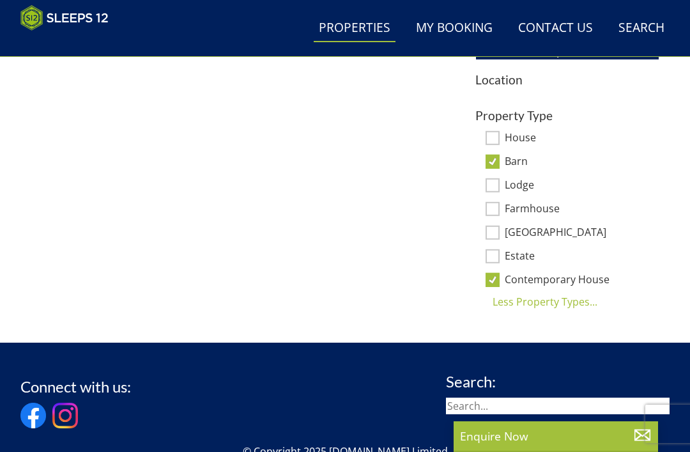
click at [497, 188] on input "Lodge" at bounding box center [492, 185] width 14 height 14
checkbox input "true"
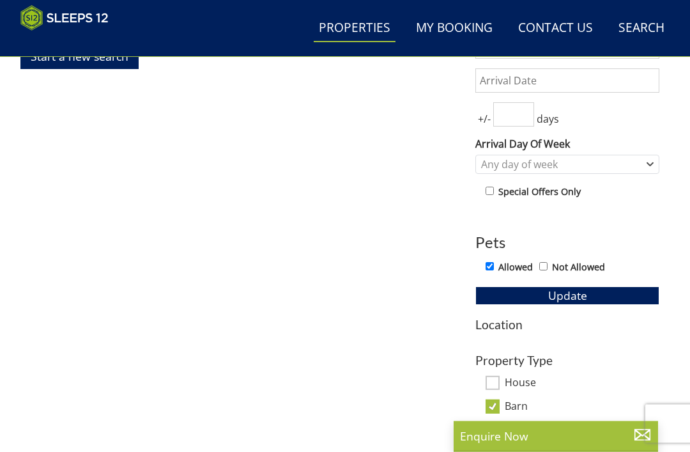
scroll to position [533, 0]
click at [577, 293] on span "Update" at bounding box center [567, 294] width 39 height 15
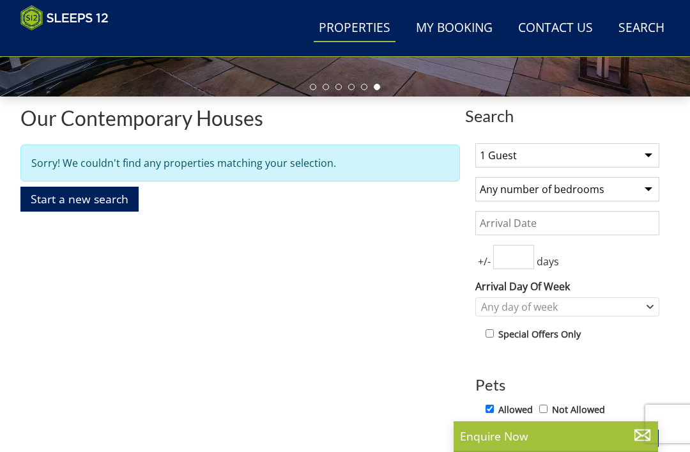
scroll to position [390, 0]
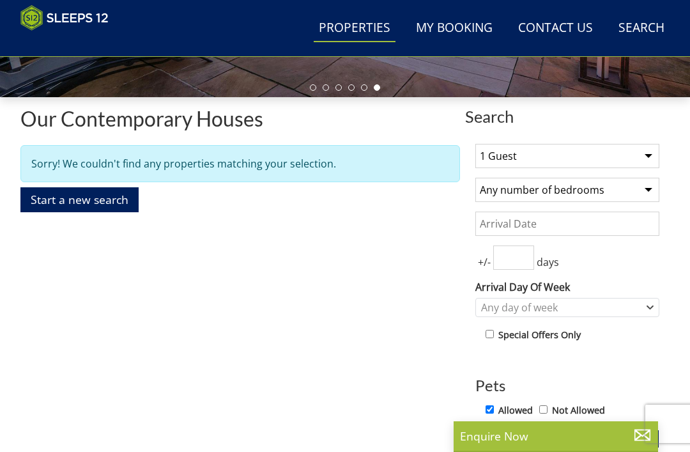
click at [75, 189] on link "Start a new search" at bounding box center [79, 199] width 118 height 25
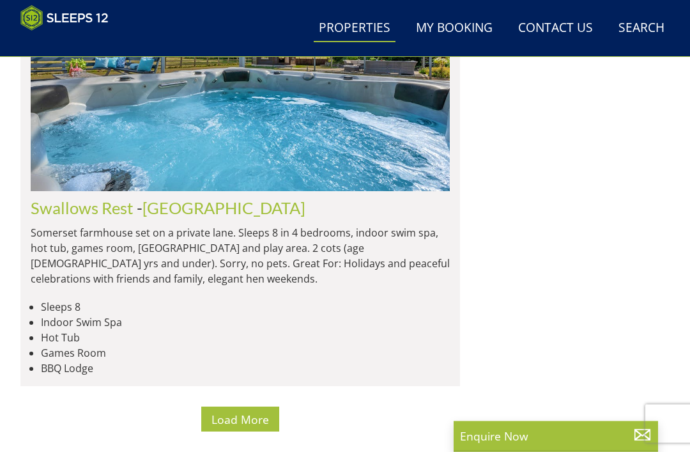
scroll to position [10362, 0]
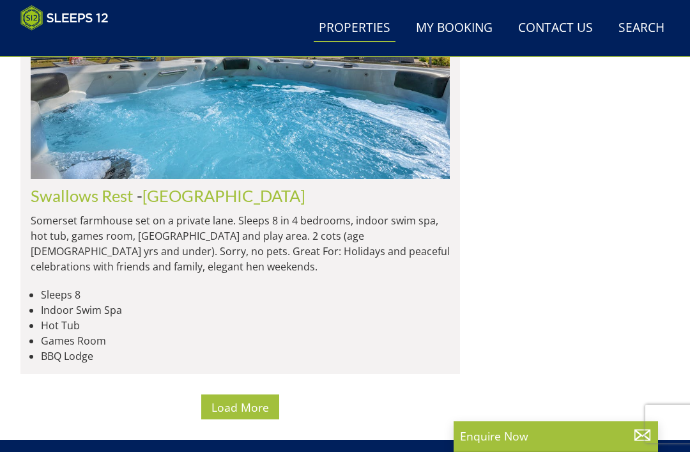
click at [236, 399] on span "Load More" at bounding box center [239, 406] width 57 height 15
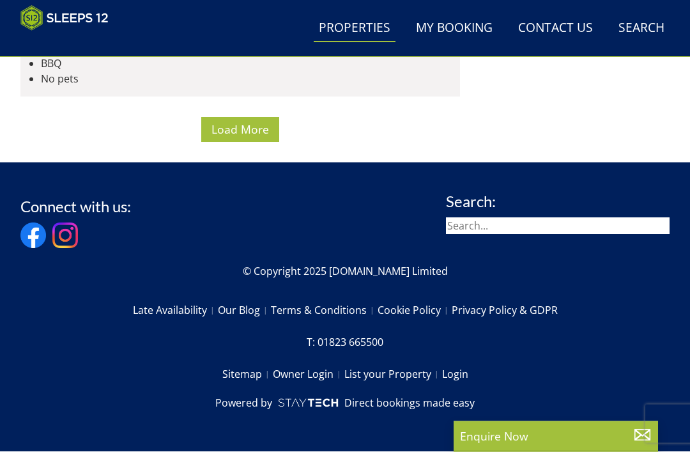
scroll to position [16491, 0]
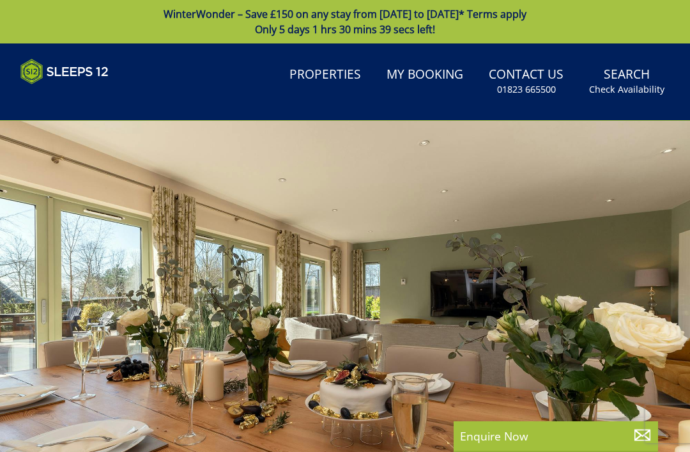
click at [628, 86] on small "Check Availability" at bounding box center [626, 89] width 75 height 13
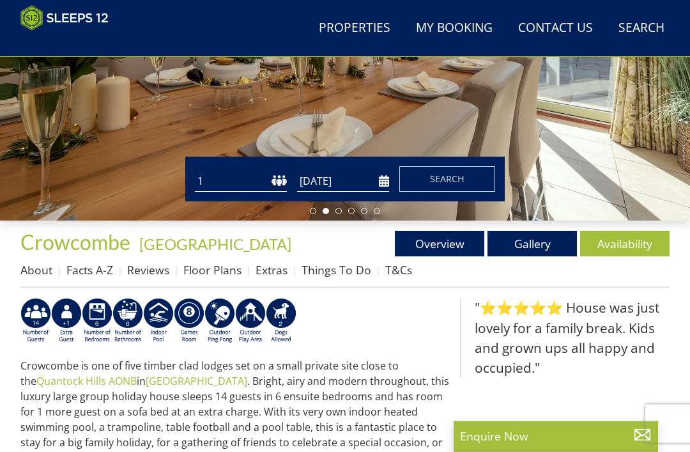
scroll to position [272, 0]
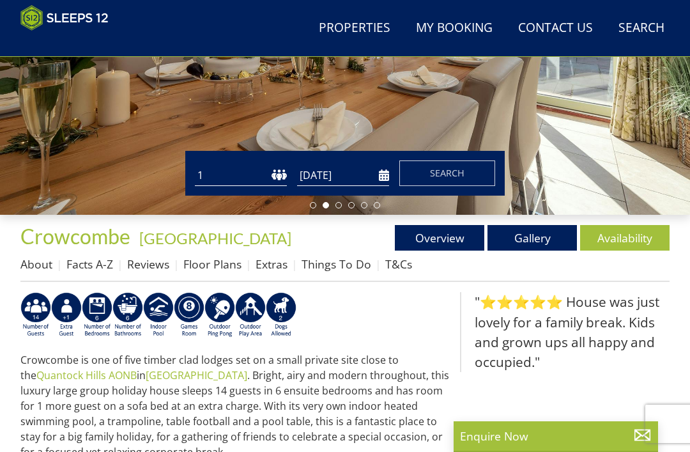
click at [623, 240] on link "Availability" at bounding box center [624, 238] width 89 height 26
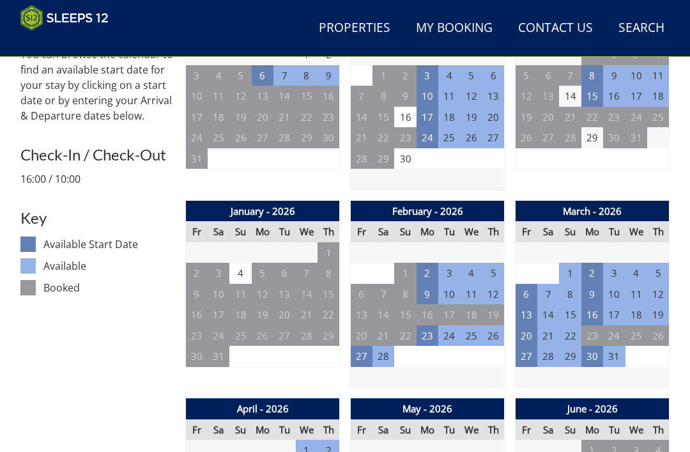
scroll to position [561, 0]
click at [372, 351] on td "27" at bounding box center [362, 356] width 22 height 21
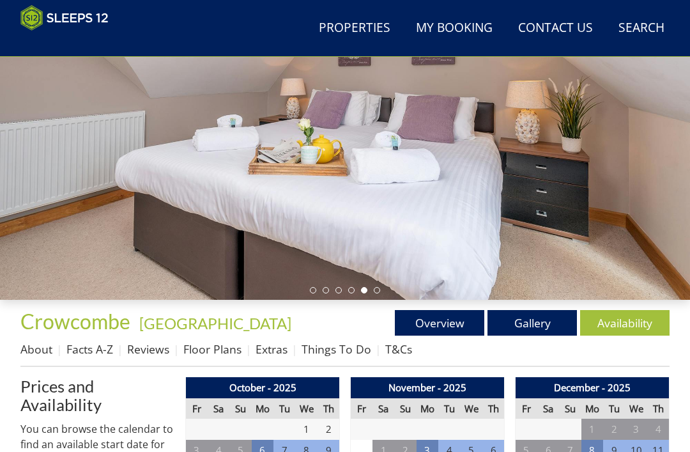
scroll to position [187, 0]
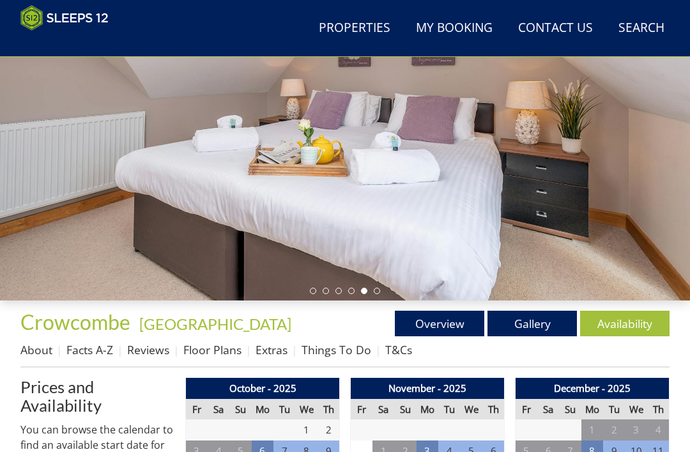
click at [204, 353] on link "Floor Plans" at bounding box center [212, 349] width 58 height 15
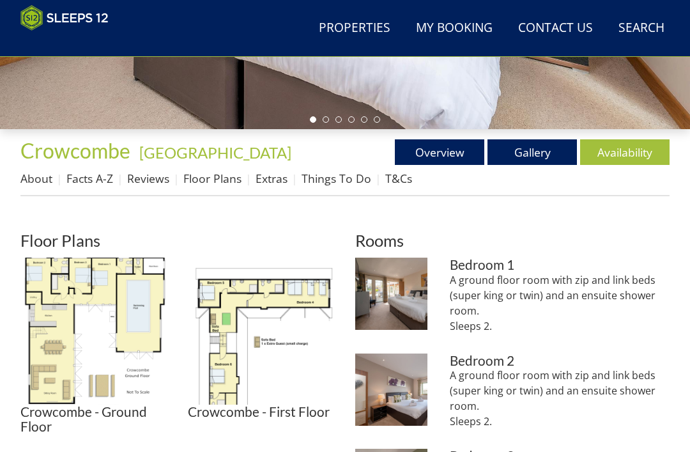
scroll to position [355, 0]
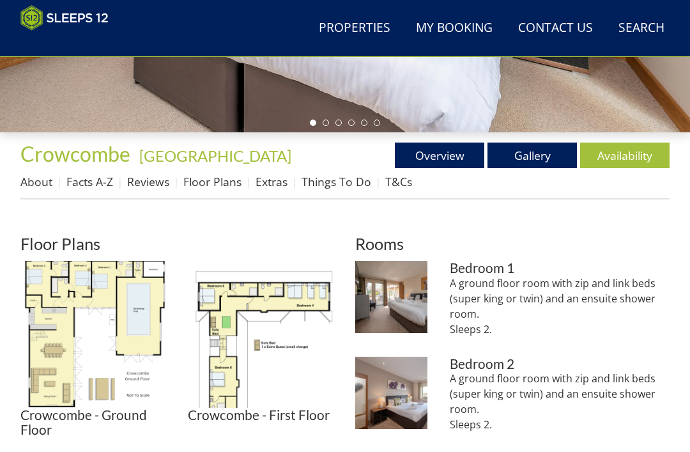
click at [213, 336] on img at bounding box center [261, 334] width 147 height 147
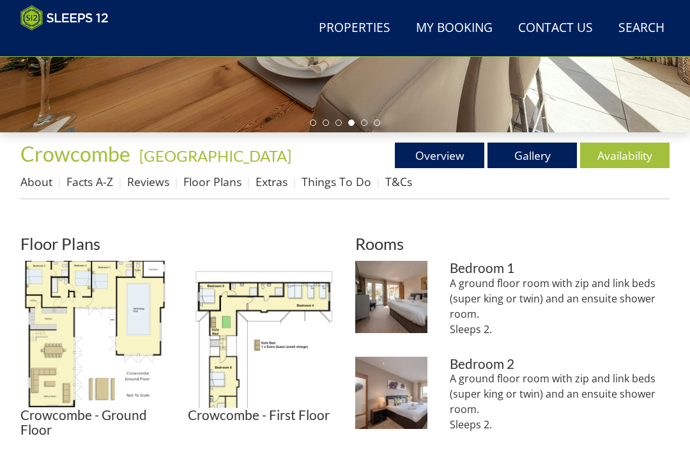
click at [82, 315] on img at bounding box center [93, 334] width 147 height 147
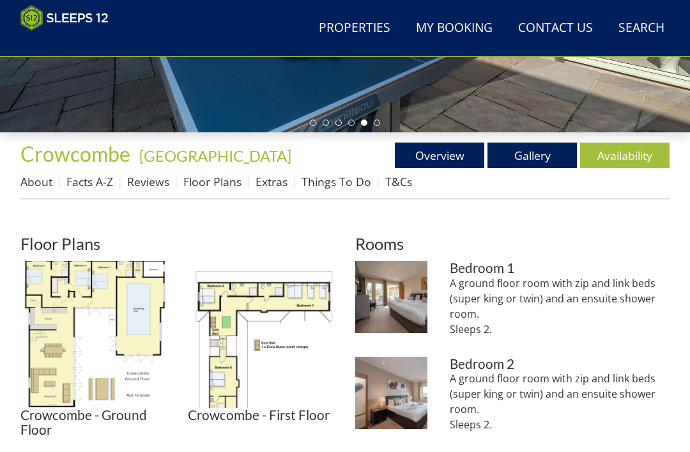
click at [535, 154] on link "Gallery" at bounding box center [531, 155] width 89 height 26
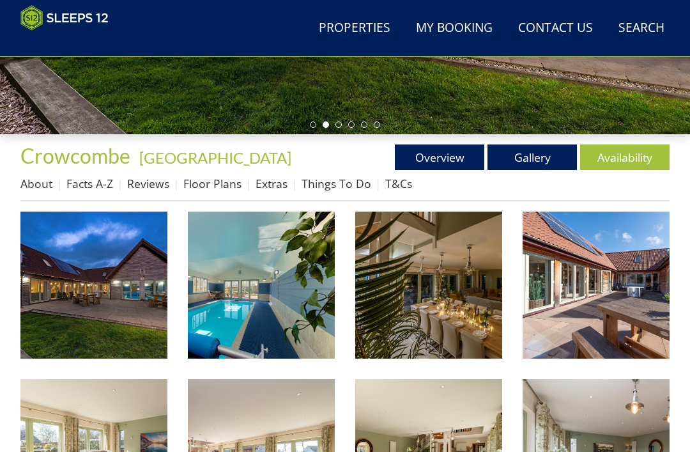
scroll to position [355, 0]
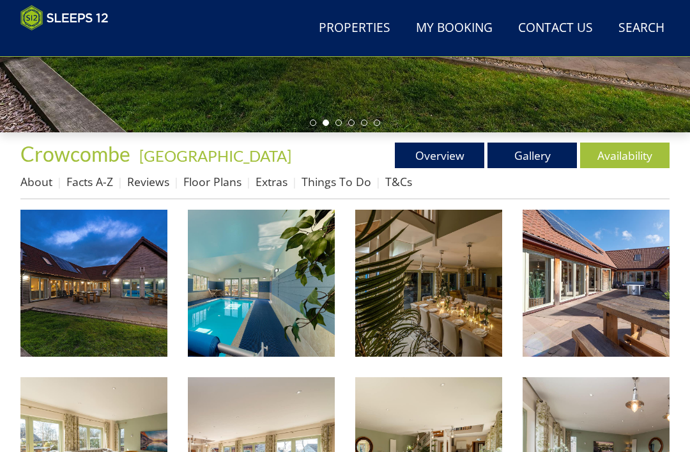
click at [106, 302] on img at bounding box center [93, 283] width 147 height 147
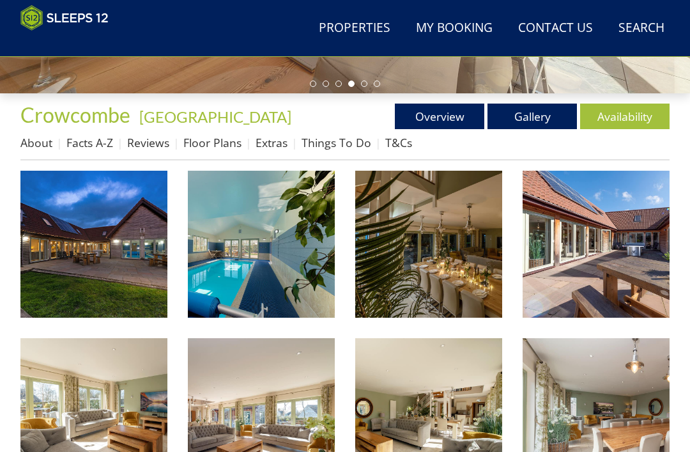
scroll to position [393, 0]
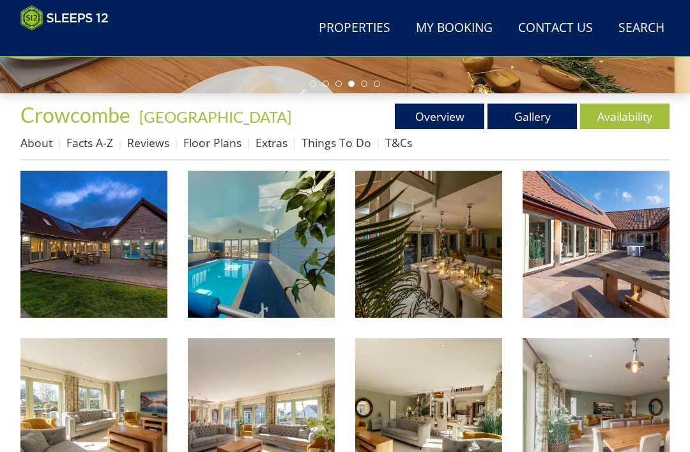
click at [89, 148] on link "Facts A-Z" at bounding box center [89, 142] width 47 height 15
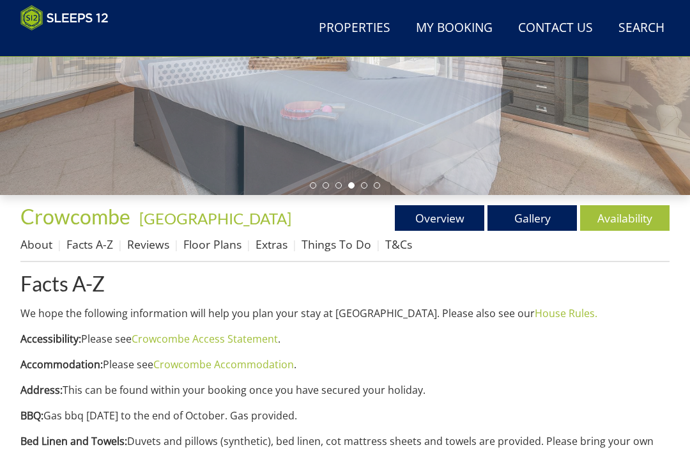
scroll to position [293, 0]
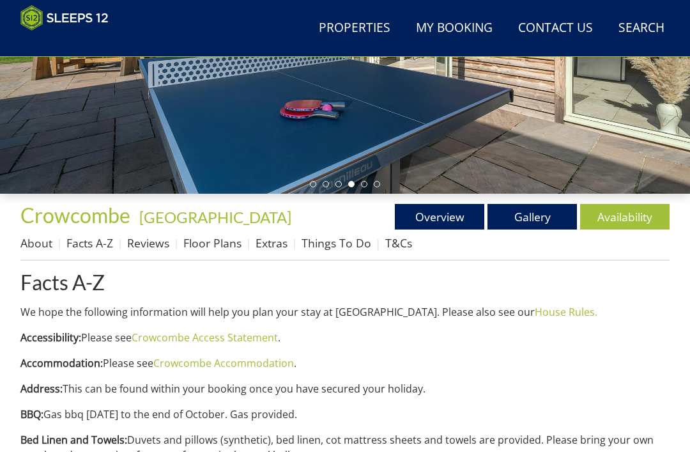
click at [439, 224] on link "Overview" at bounding box center [439, 217] width 89 height 26
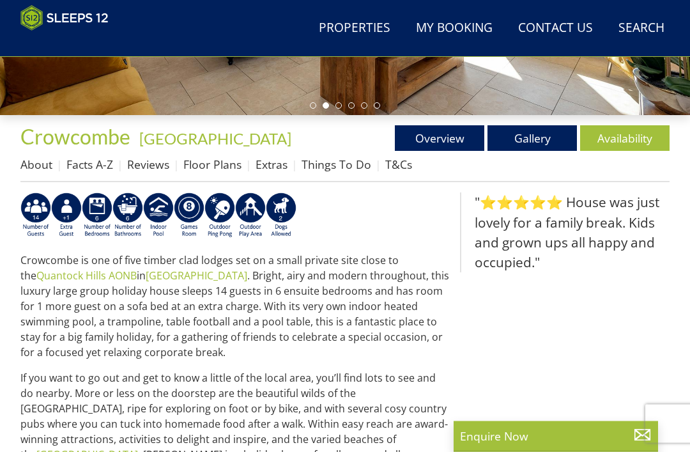
scroll to position [372, 0]
click at [30, 204] on img at bounding box center [35, 215] width 31 height 46
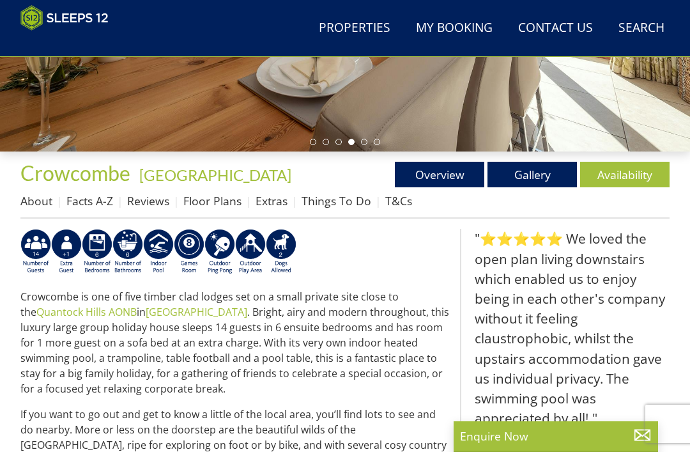
scroll to position [333, 0]
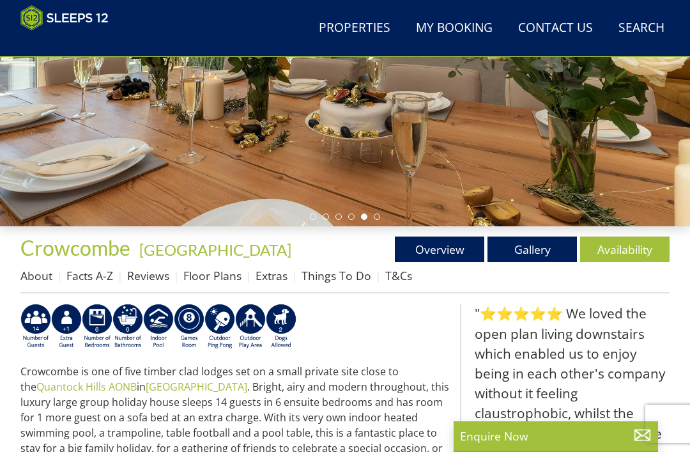
scroll to position [253, 0]
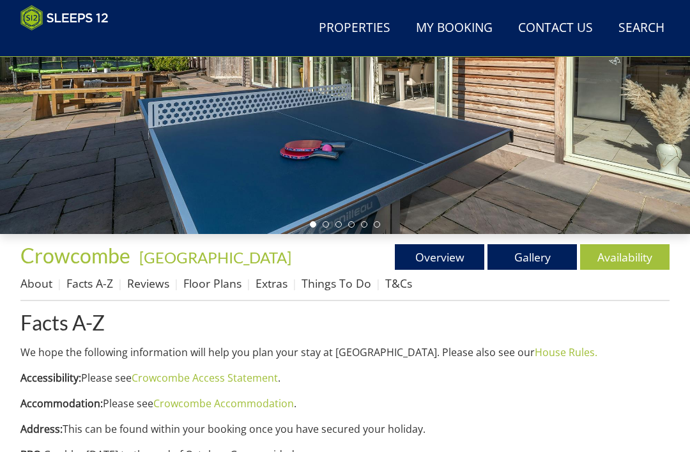
scroll to position [393, 0]
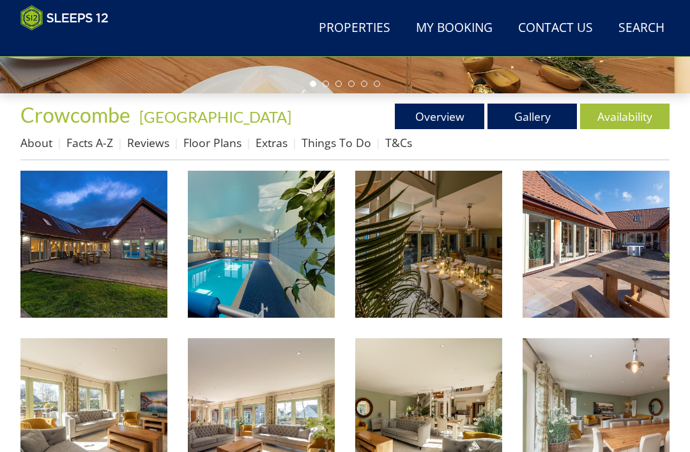
scroll to position [355, 0]
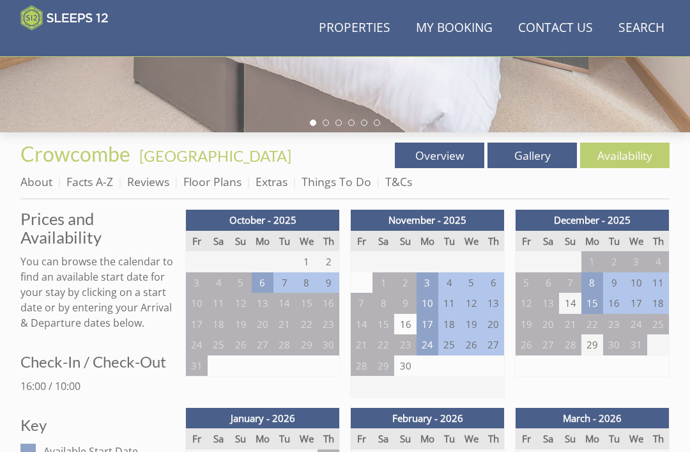
scroll to position [187, 0]
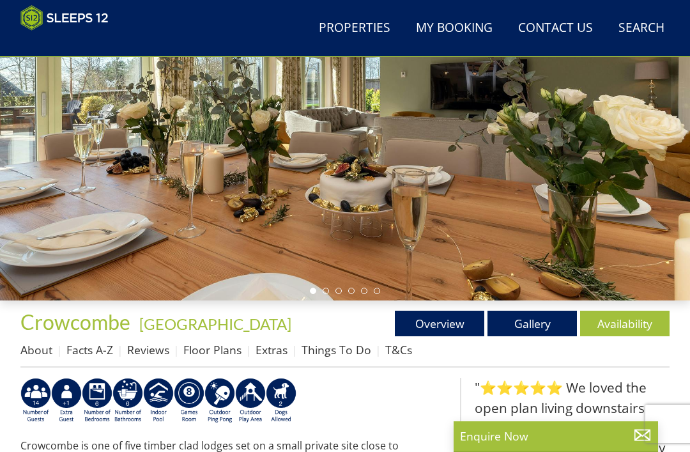
scroll to position [272, 0]
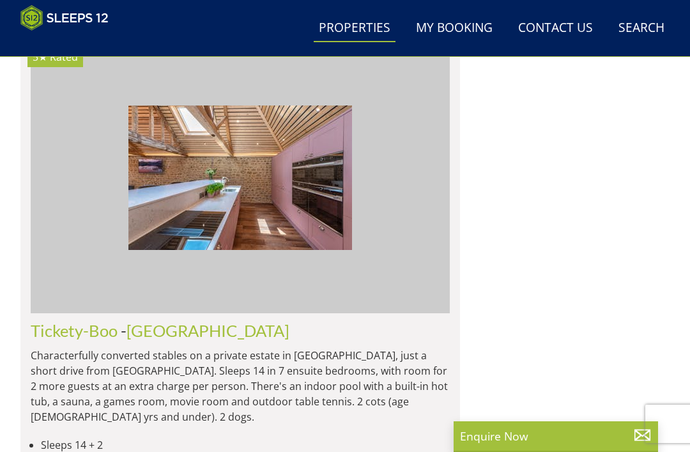
scroll to position [9717, 0]
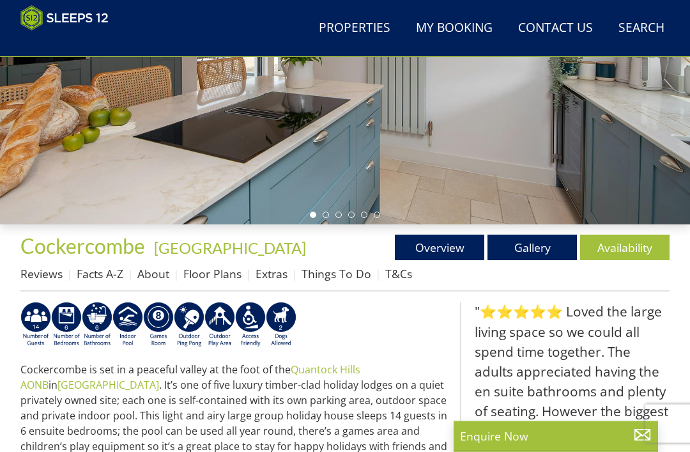
scroll to position [261, 0]
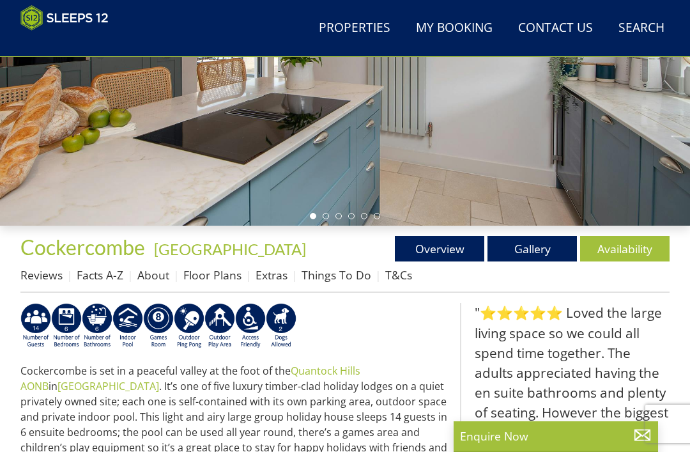
click at [620, 248] on link "Availability" at bounding box center [624, 249] width 89 height 26
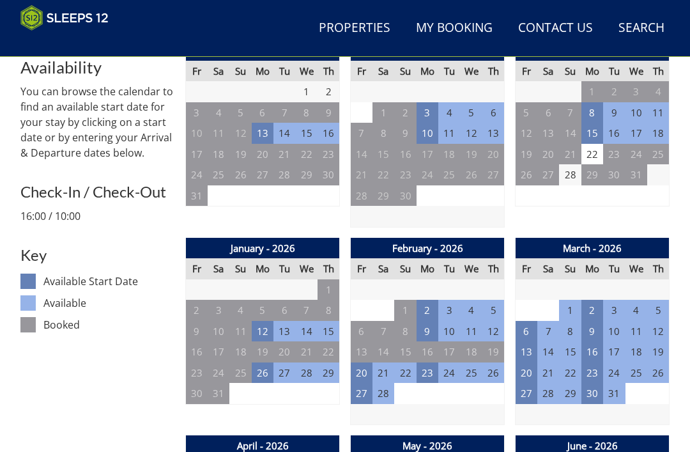
scroll to position [524, 0]
click at [206, 435] on th "April - 2026" at bounding box center [263, 445] width 154 height 21
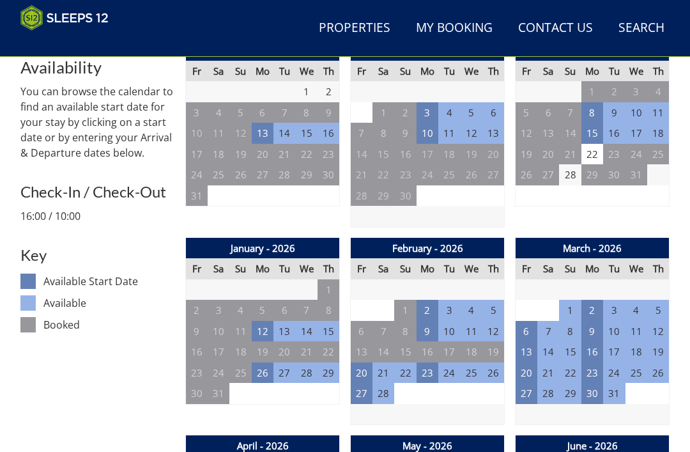
click at [213, 435] on th "April - 2026" at bounding box center [263, 445] width 154 height 21
click at [235, 404] on div "January - 2026 Fr Sa Su Mo Tu We Th 26 27 28 29 30 31 1 2 3 4 5 6 7 8 9 10" at bounding box center [262, 332] width 155 height 188
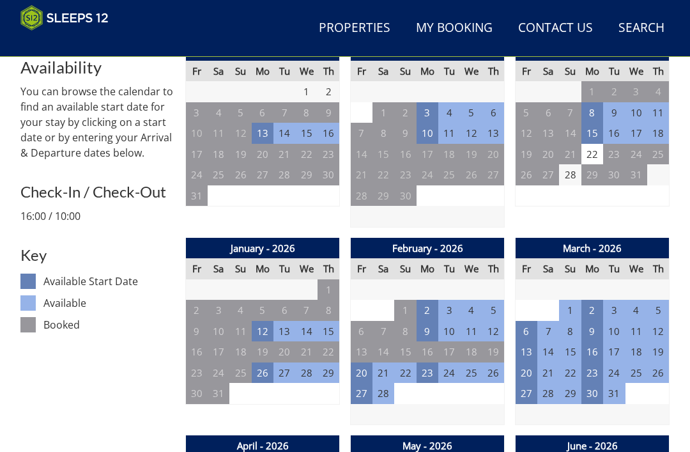
click at [234, 406] on div "January - 2026 Fr Sa Su Mo Tu We Th 26 27 28 29 30 31 1 2 3 4 5 6 7 8 9 10" at bounding box center [262, 332] width 155 height 188
click at [230, 411] on div "January - 2026 Fr Sa Su Mo Tu We Th 26 27 28 29 30 31 1 2 3 4 5 6 7 8 9 10" at bounding box center [262, 332] width 155 height 188
click at [229, 409] on div "January - 2026 Fr Sa Su Mo Tu We Th 26 27 28 29 30 31 1 2 3 4 5 6 7 8 9 10" at bounding box center [262, 332] width 155 height 188
click at [233, 407] on div "January - 2026 Fr Sa Su Mo Tu We Th 26 27 28 29 30 31 1 2 3 4 5 6 7 8 9 10" at bounding box center [262, 332] width 155 height 188
click at [232, 409] on div "January - 2026 Fr Sa Su Mo Tu We Th 26 27 28 29 30 31 1 2 3 4 5 6 7 8 9 10" at bounding box center [262, 332] width 155 height 188
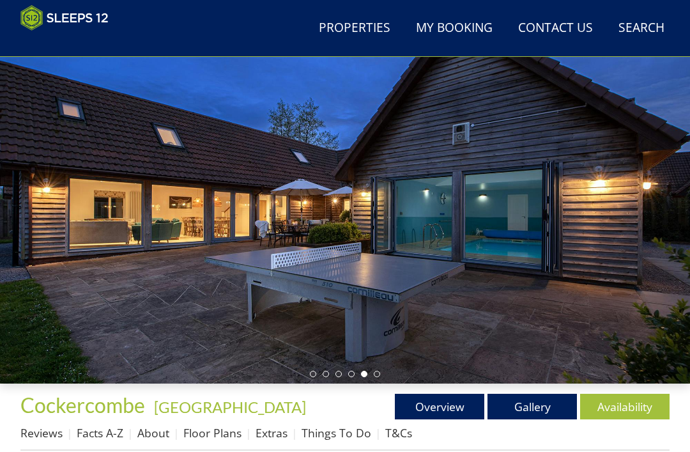
scroll to position [0, 0]
